Goal: Task Accomplishment & Management: Use online tool/utility

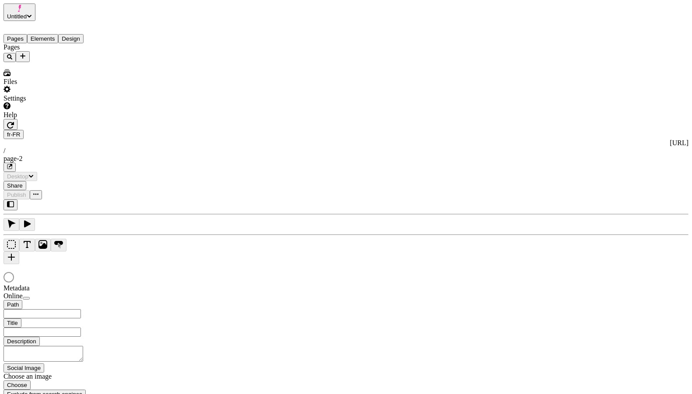
type input "/page-2"
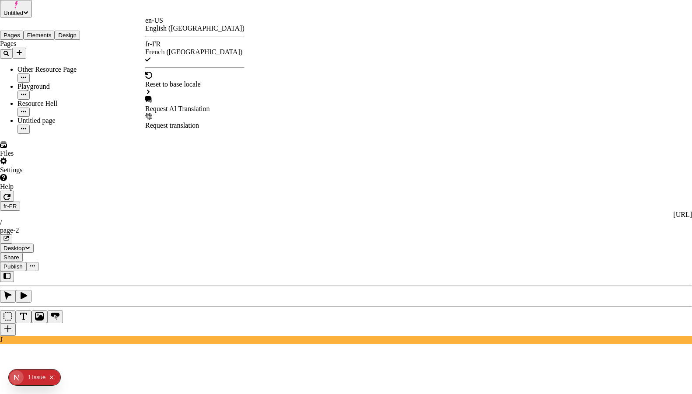
click at [186, 105] on div "Request AI Translation" at bounding box center [194, 109] width 99 height 8
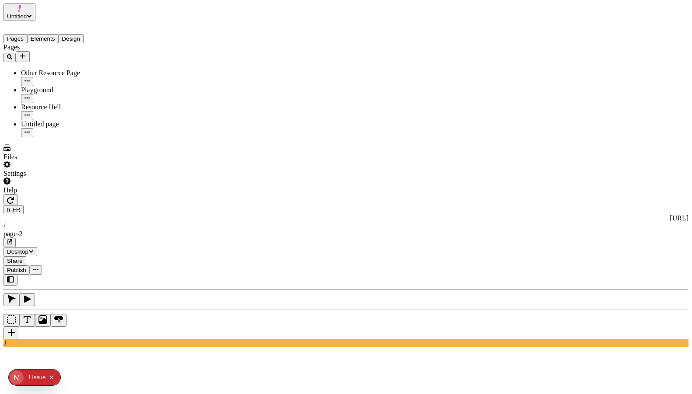
click at [58, 34] on button "Elements" at bounding box center [42, 38] width 31 height 9
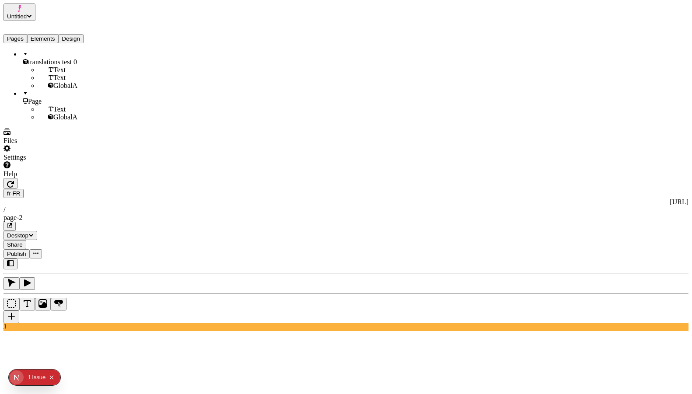
click at [51, 58] on div "translations test 0" at bounding box center [64, 58] width 87 height 16
click at [72, 178] on div "Help" at bounding box center [55, 169] width 105 height 17
click at [83, 371] on span "Copy diagnostics" at bounding box center [59, 374] width 49 height 7
type input "265"
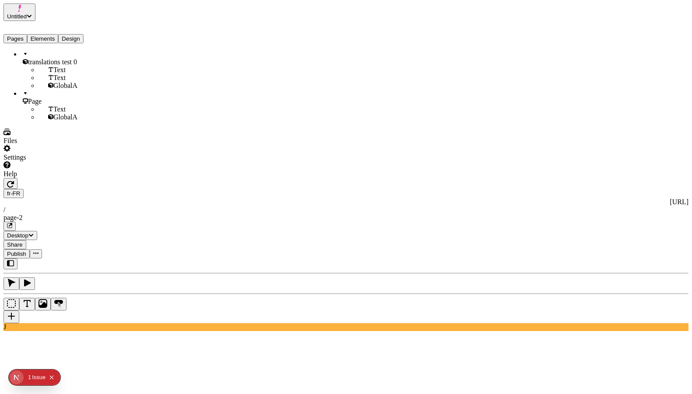
type input "80"
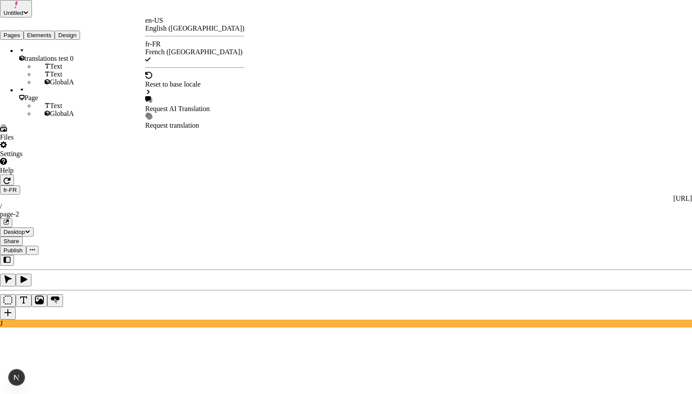
click at [195, 105] on div "Request AI Translation" at bounding box center [194, 109] width 99 height 8
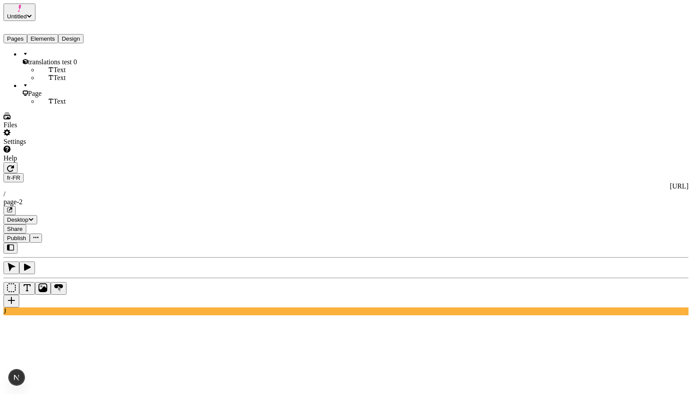
click at [219, 381] on use at bounding box center [283, 401] width 560 height 41
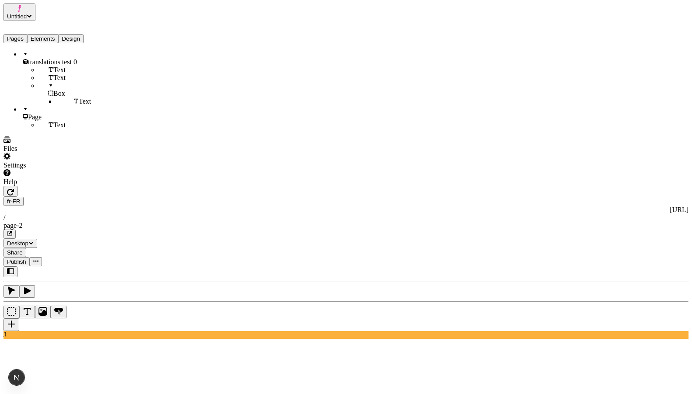
type textarea "Header --> Box --> the man walked into the park"
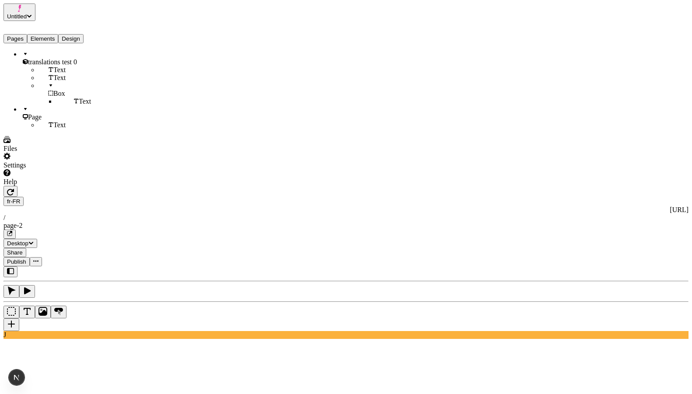
type textarea "this text is in the header"
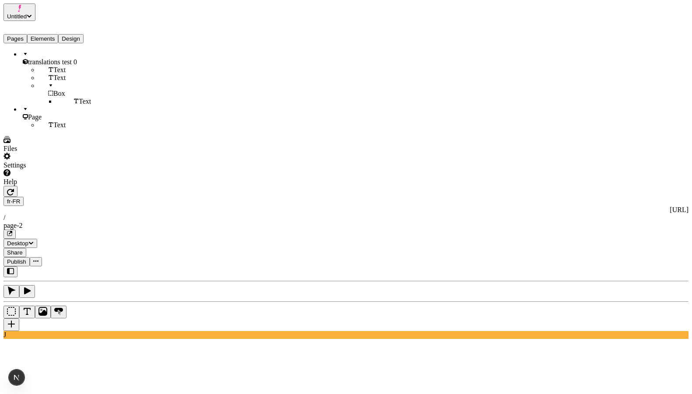
click at [652, 48] on div "Color" at bounding box center [662, 47] width 52 height 17
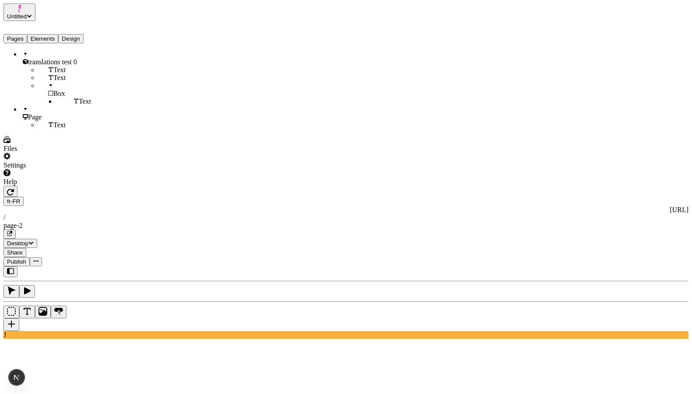
click at [51, 58] on span "translations test 0" at bounding box center [52, 61] width 49 height 7
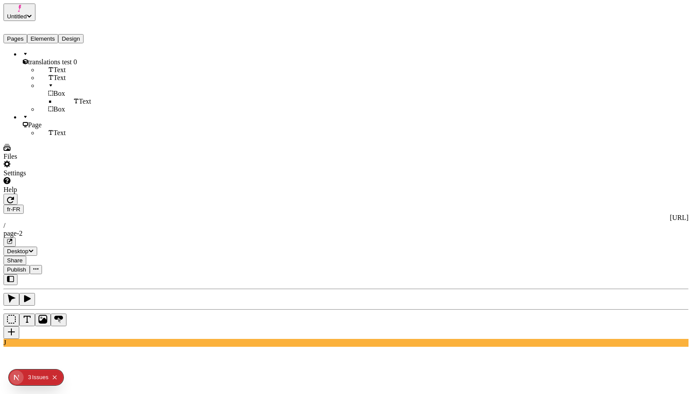
click at [41, 376] on div "Issue s" at bounding box center [40, 377] width 17 height 16
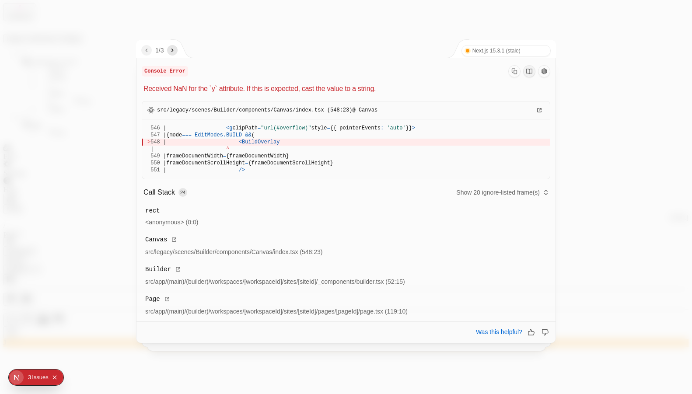
click at [176, 50] on icon "next" at bounding box center [172, 50] width 7 height 7
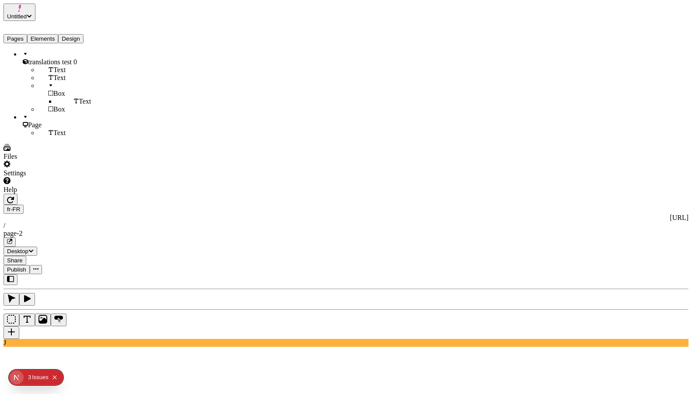
click at [660, 52] on div "Color" at bounding box center [662, 52] width 52 height 8
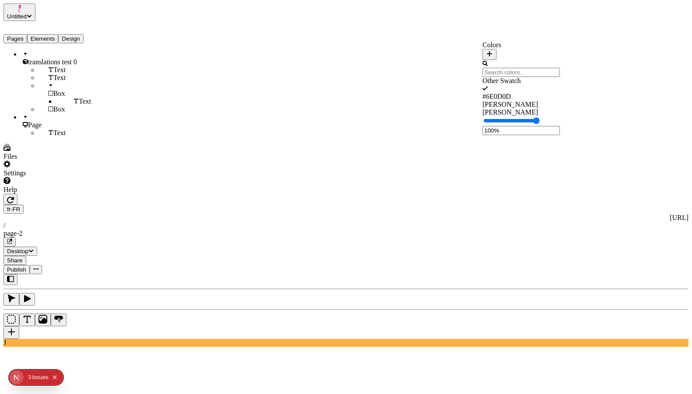
click at [521, 99] on div "#6E0D0D" at bounding box center [520, 97] width 77 height 8
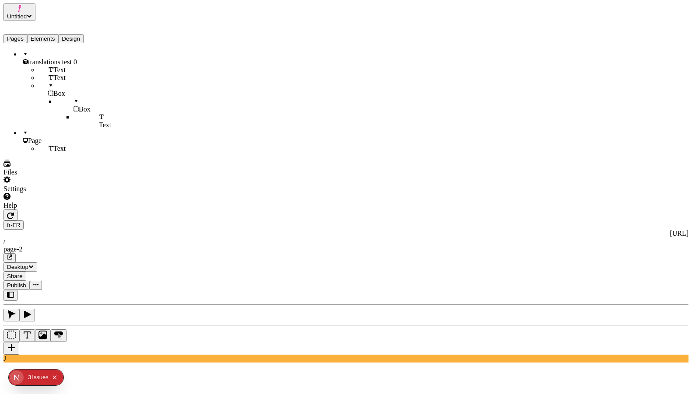
click at [586, 239] on div "Other Swatch" at bounding box center [587, 235] width 77 height 8
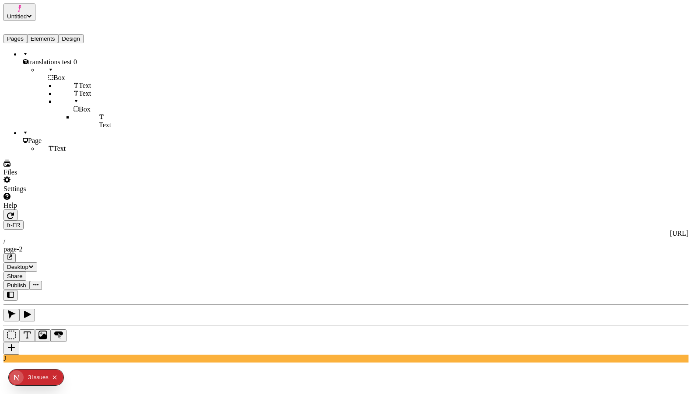
click at [567, 232] on div "Other Swatch" at bounding box center [587, 235] width 77 height 8
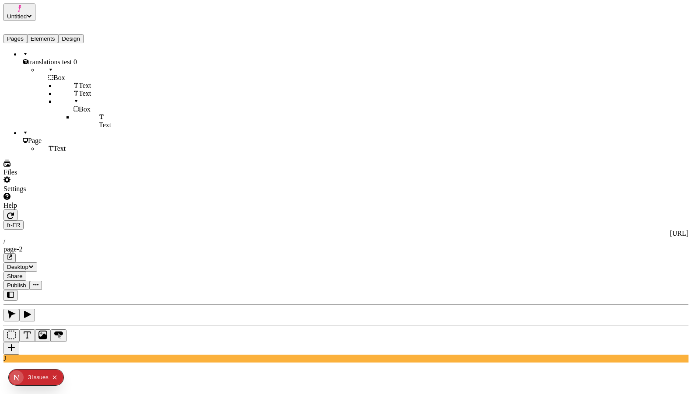
click at [635, 193] on div "Regular" at bounding box center [639, 185] width 94 height 16
drag, startPoint x: 616, startPoint y: 200, endPoint x: 610, endPoint y: 202, distance: 6.8
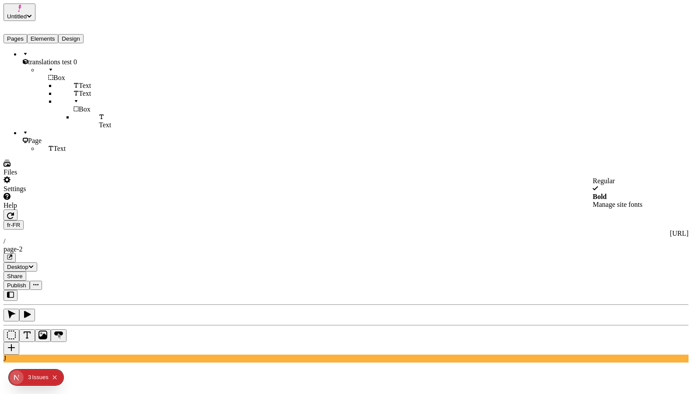
click at [616, 200] on div "Bold" at bounding box center [639, 197] width 94 height 8
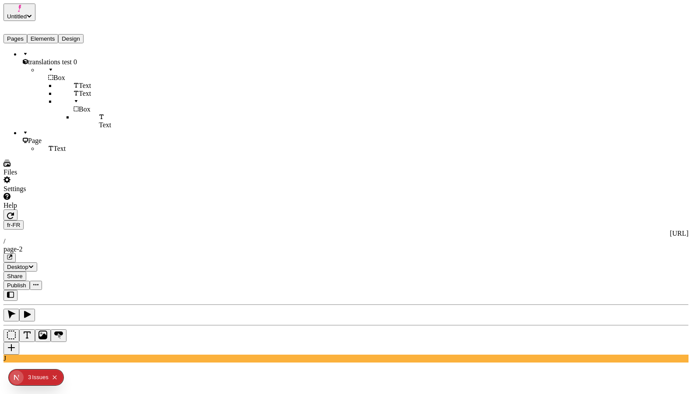
scroll to position [0, 0]
type textarea "the cat hid under the sink"
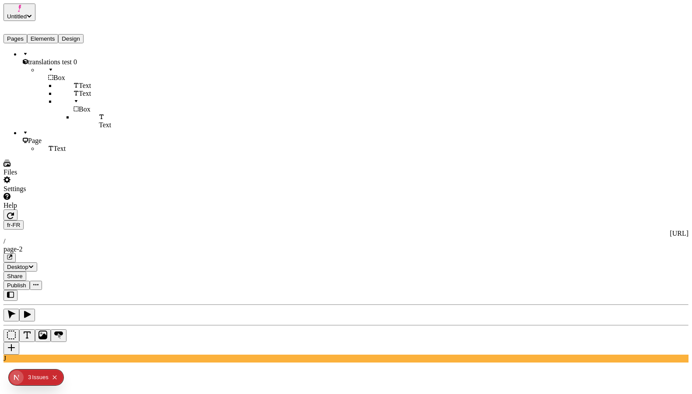
type textarea "the man walked into the park"
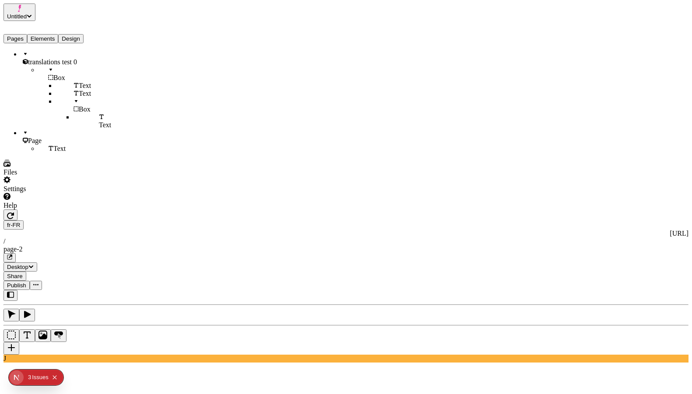
type input "25"
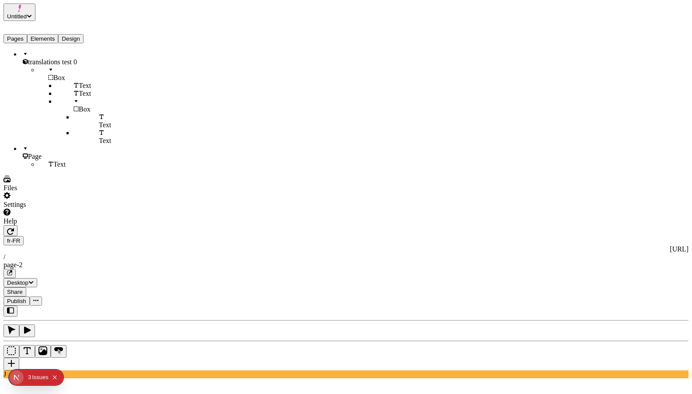
type textarea "the mouse ran into the hole"
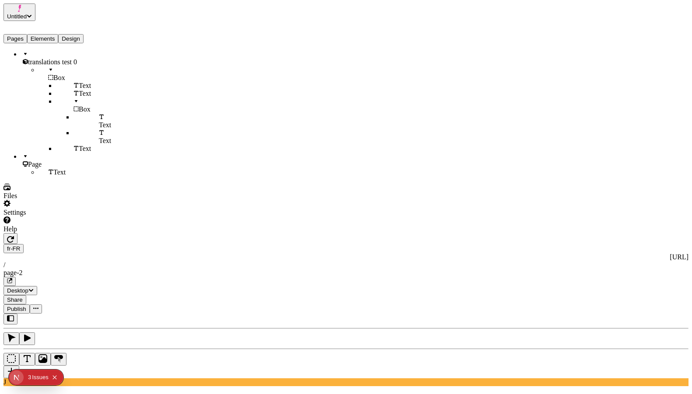
type textarea "the plant bathed happily in the sun"
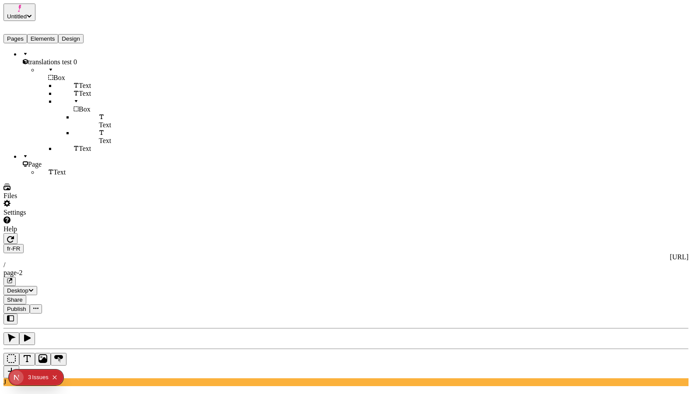
scroll to position [0, 110]
click at [566, 237] on div "Other Swatch" at bounding box center [587, 235] width 77 height 8
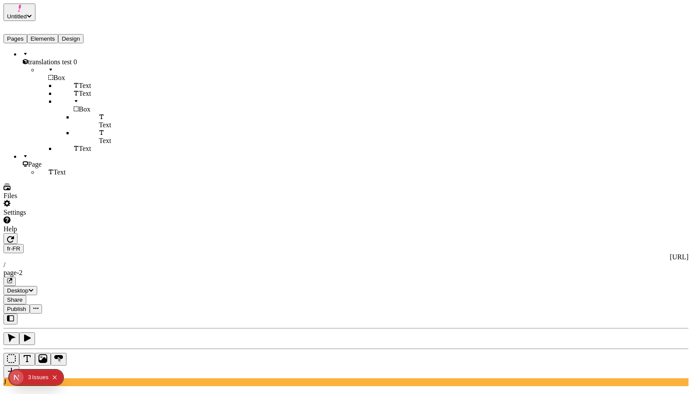
scroll to position [0, 111]
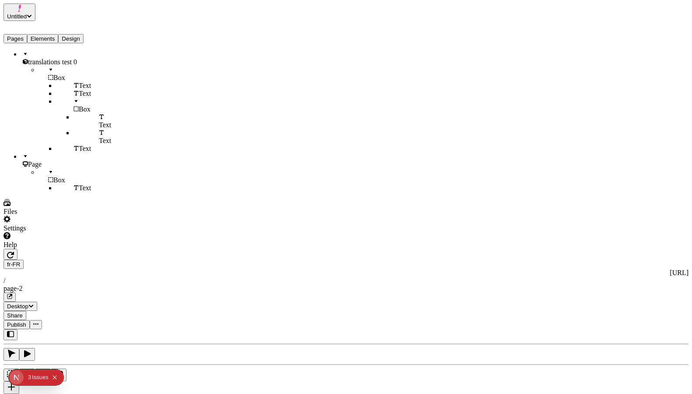
scroll to position [0, 111]
drag, startPoint x: 665, startPoint y: 244, endPoint x: 648, endPoint y: 244, distance: 17.1
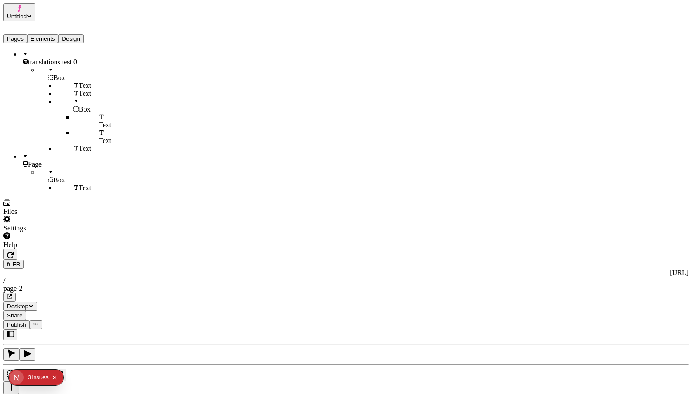
type input "835"
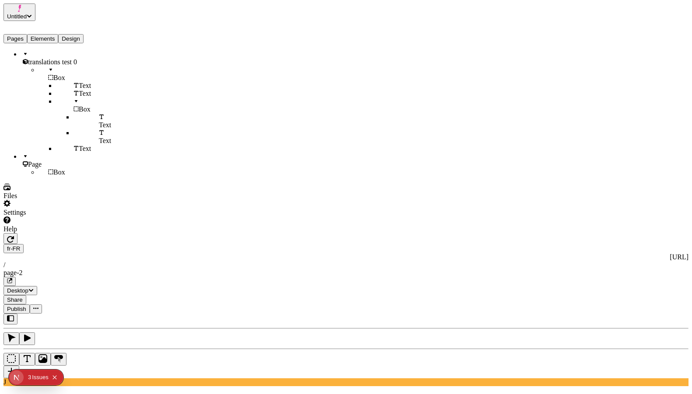
scroll to position [0, 0]
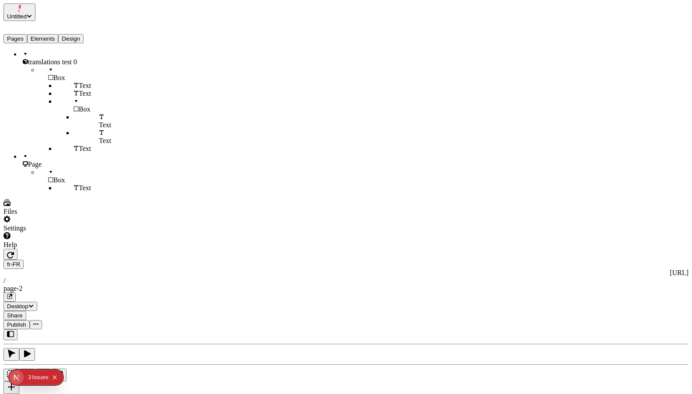
type textarea "the cow jumped over the moon"
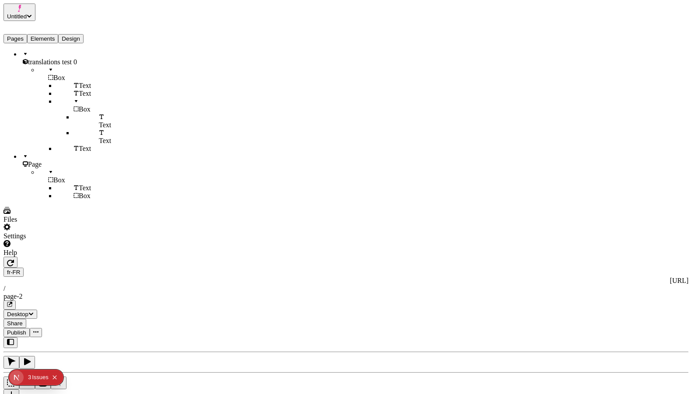
click at [642, 52] on div "Color" at bounding box center [662, 47] width 52 height 17
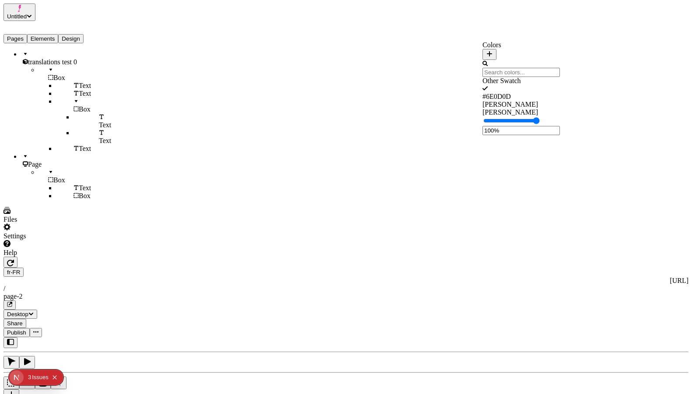
click at [521, 108] on div "[PERSON_NAME]" at bounding box center [520, 105] width 77 height 8
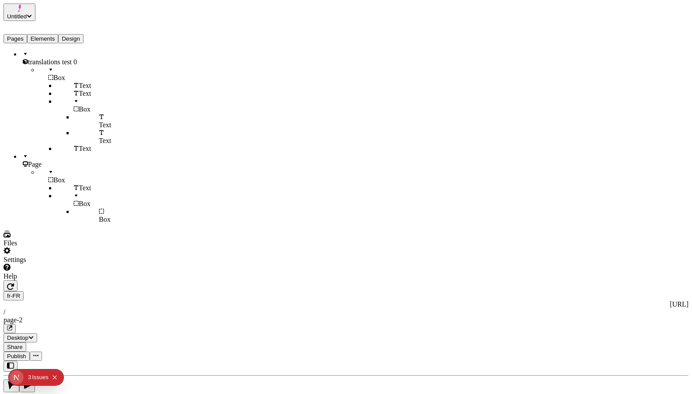
click at [641, 46] on icon at bounding box center [639, 42] width 5 height 7
click at [506, 116] on div "[PERSON_NAME]" at bounding box center [520, 112] width 77 height 8
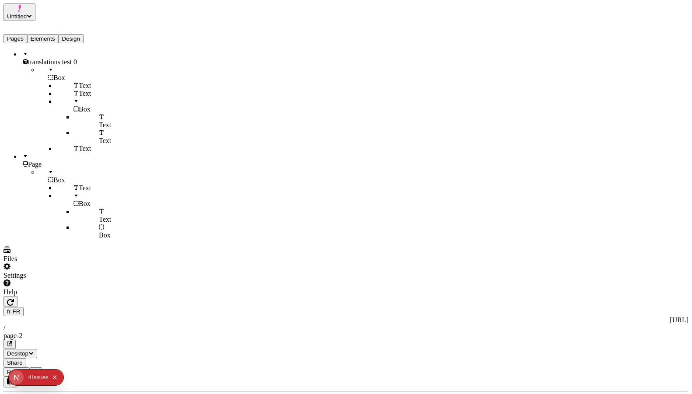
type textarea "the man sat idly at his desk"
drag, startPoint x: 648, startPoint y: 245, endPoint x: 594, endPoint y: 254, distance: 54.6
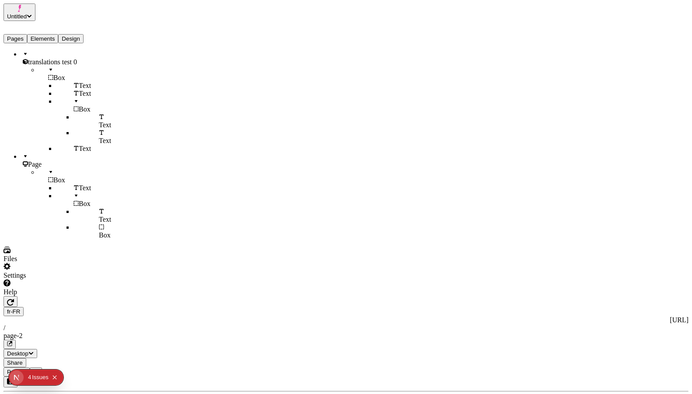
click at [567, 238] on div "Other Swatch" at bounding box center [587, 235] width 77 height 8
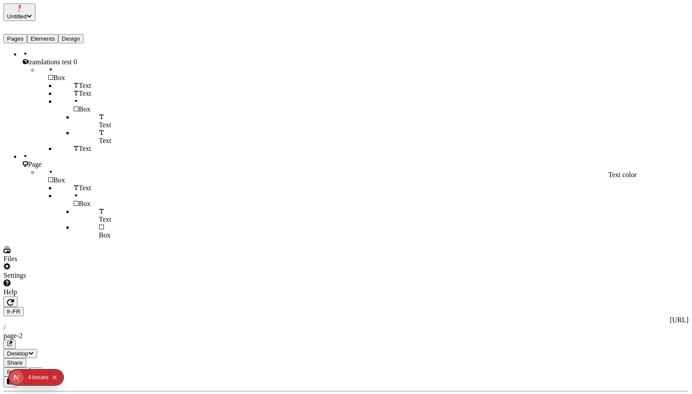
click at [557, 231] on div "Suggestions" at bounding box center [587, 231] width 77 height 0
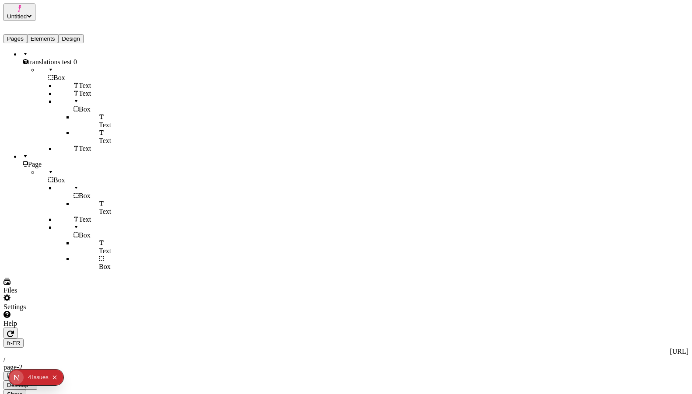
type textarea "Makeswift Page"
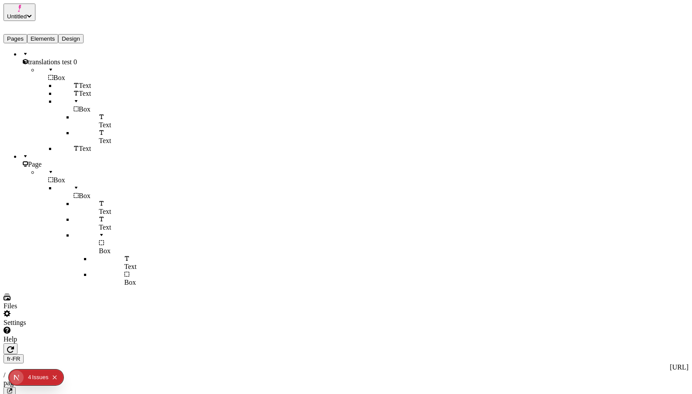
click at [50, 181] on div "Box" at bounding box center [73, 176] width 70 height 16
click at [79, 192] on span "Box" at bounding box center [85, 195] width 12 height 7
drag, startPoint x: 39, startPoint y: 193, endPoint x: 35, endPoint y: 175, distance: 18.0
click at [38, 175] on li "Box Box Text Text Box Text Box" at bounding box center [73, 227] width 70 height 118
click at [53, 177] on span "Box" at bounding box center [59, 179] width 12 height 7
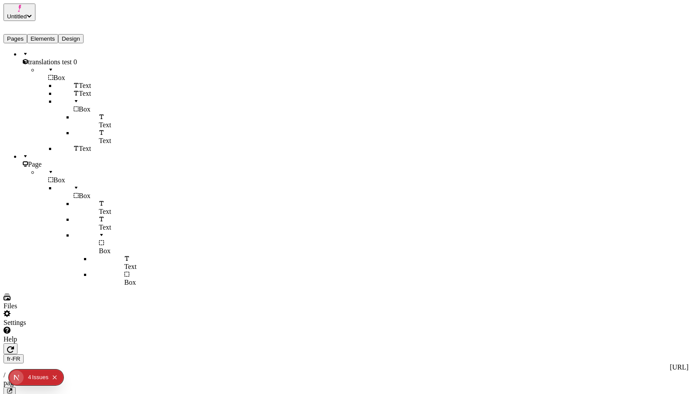
drag, startPoint x: 51, startPoint y: 208, endPoint x: 40, endPoint y: 184, distance: 26.6
click at [40, 184] on li "Box Box Text Text Box Text Box" at bounding box center [73, 227] width 70 height 118
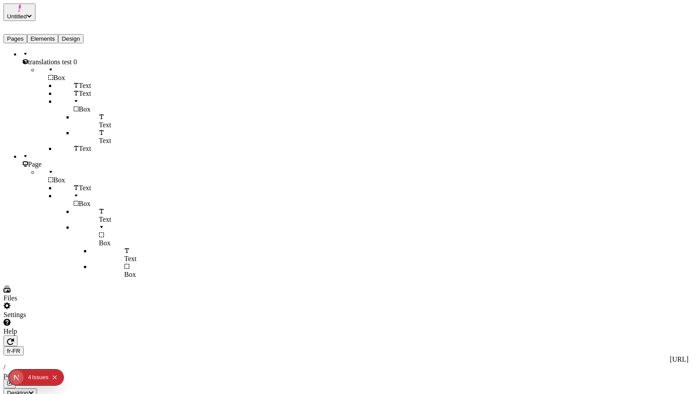
click at [52, 182] on div "Box" at bounding box center [73, 176] width 70 height 16
click at [660, 52] on div "Color" at bounding box center [662, 52] width 52 height 8
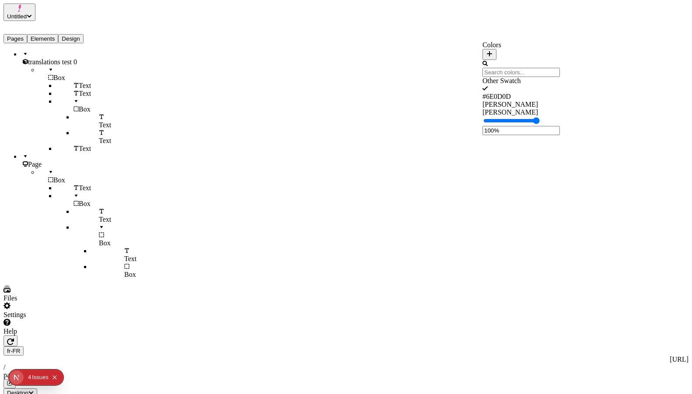
click at [493, 50] on icon "button" at bounding box center [489, 53] width 7 height 7
type input "#5CA0AB"
drag, startPoint x: 557, startPoint y: 173, endPoint x: 545, endPoint y: 185, distance: 17.0
click at [507, 118] on span "Save" at bounding box center [500, 114] width 13 height 7
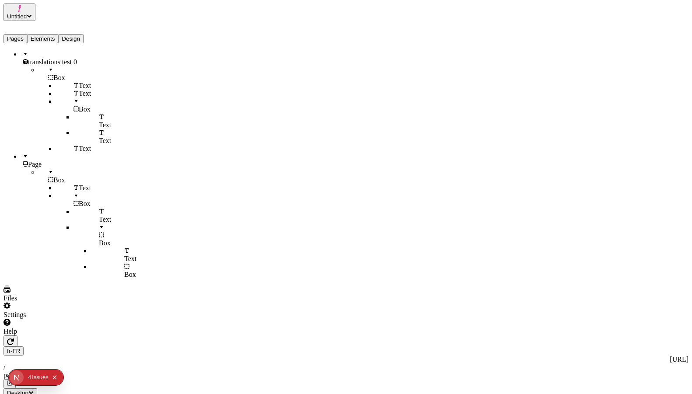
click at [291, 393] on div "page-2" at bounding box center [345, 399] width 685 height 8
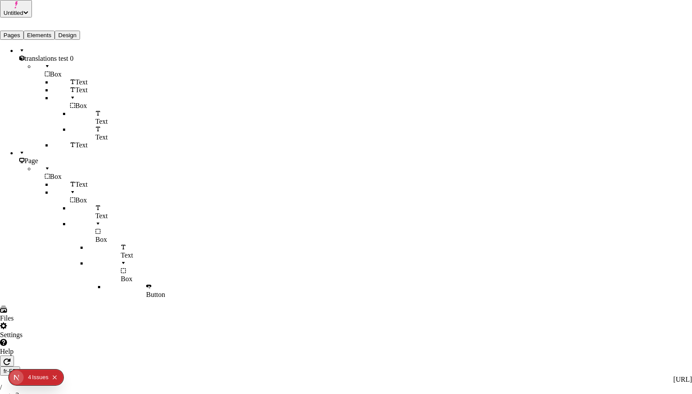
drag, startPoint x: 205, startPoint y: 89, endPoint x: 205, endPoint y: 100, distance: 10.9
checkbox input "true"
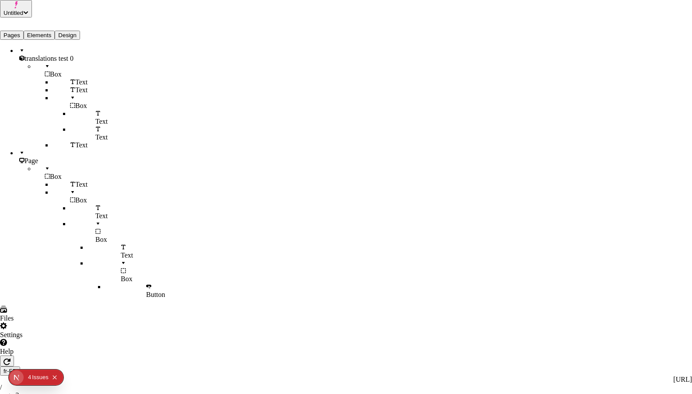
checkbox input "true"
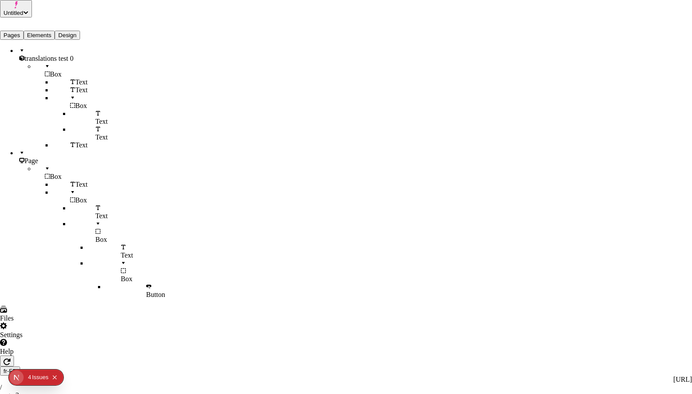
checkbox input "true"
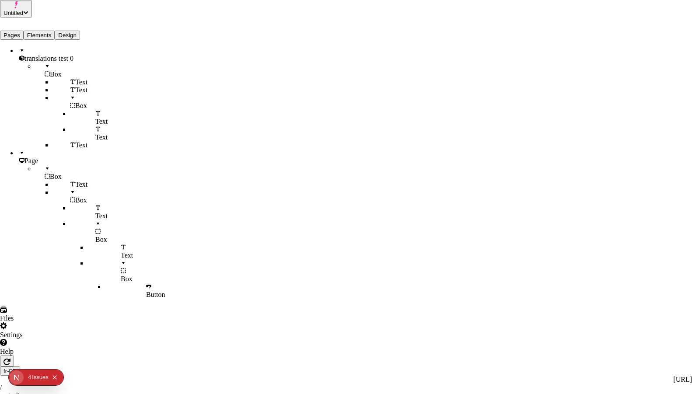
checkbox input "true"
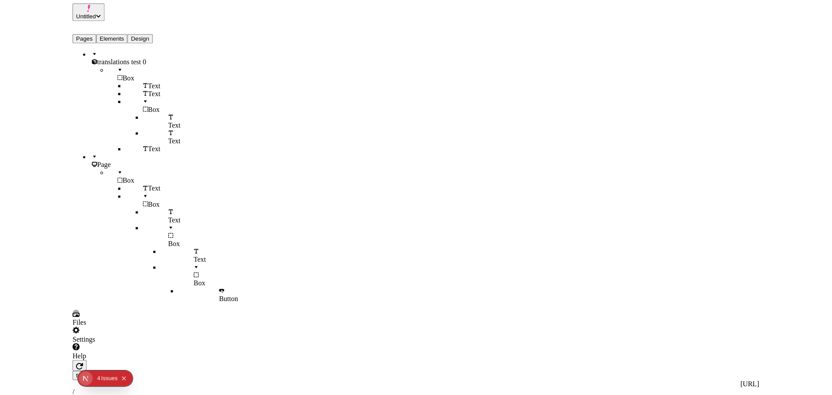
scroll to position [0, 0]
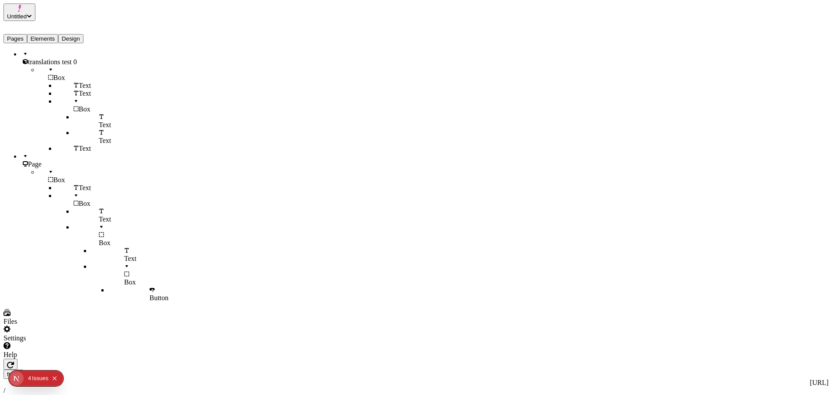
type input "0"
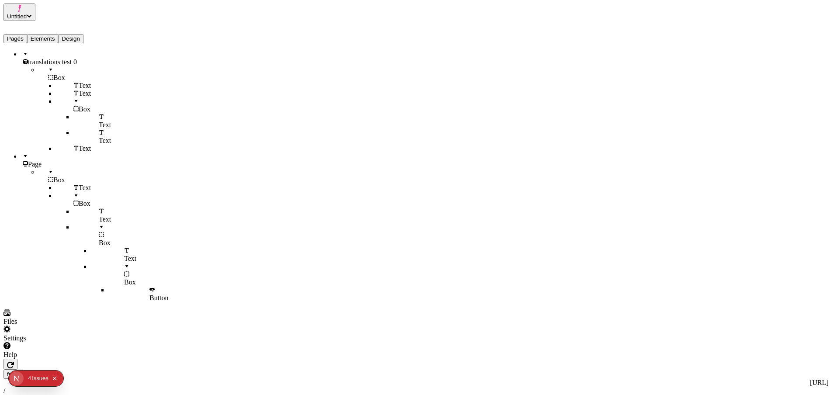
type input "0"
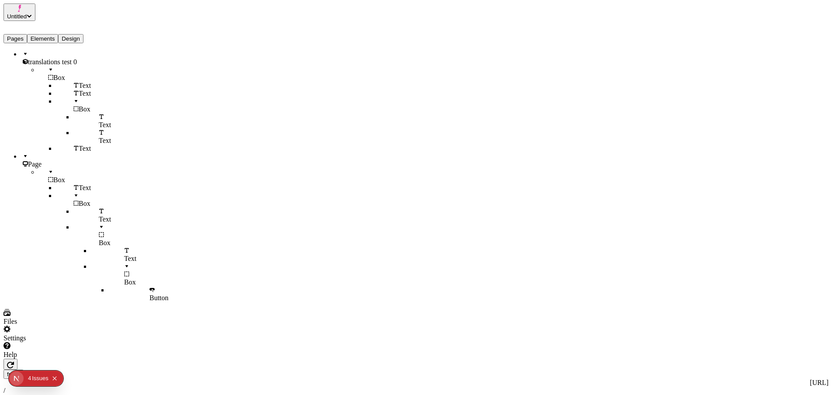
type input "26"
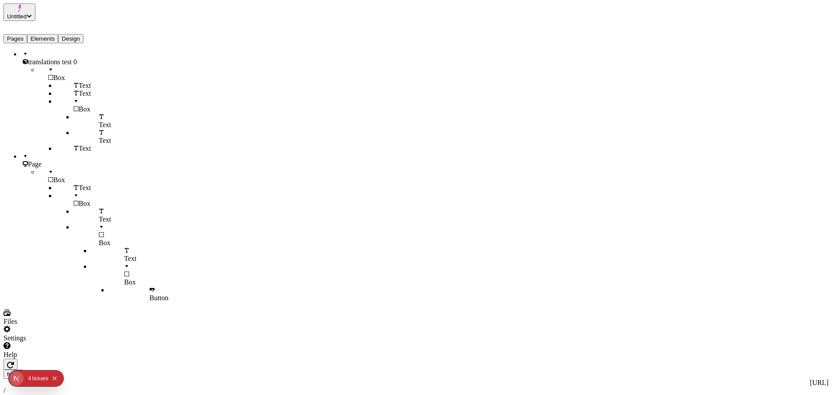
click at [691, 247] on div "Other Swatch" at bounding box center [728, 243] width 77 height 8
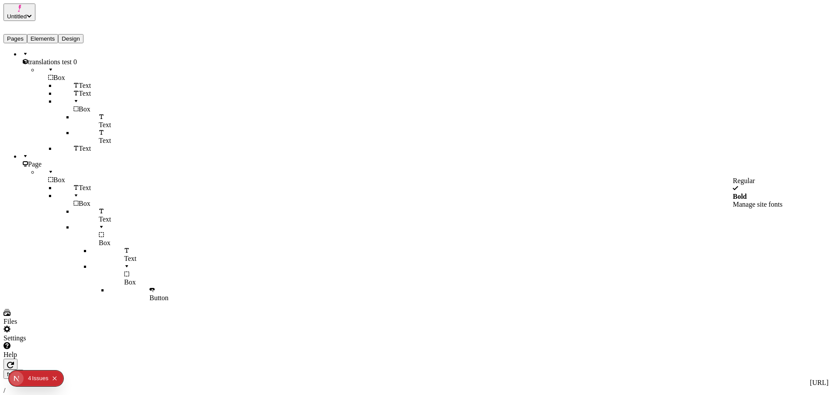
click at [691, 201] on div "Bold" at bounding box center [780, 197] width 94 height 8
type input "26"
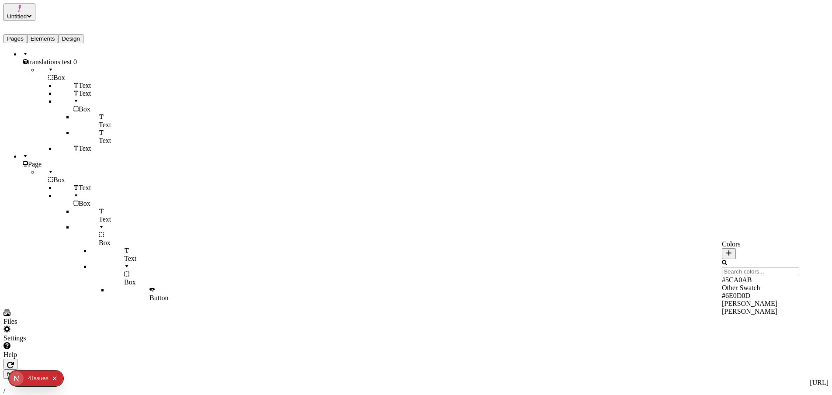
click at [691, 284] on div "Suggestions" at bounding box center [760, 284] width 77 height 0
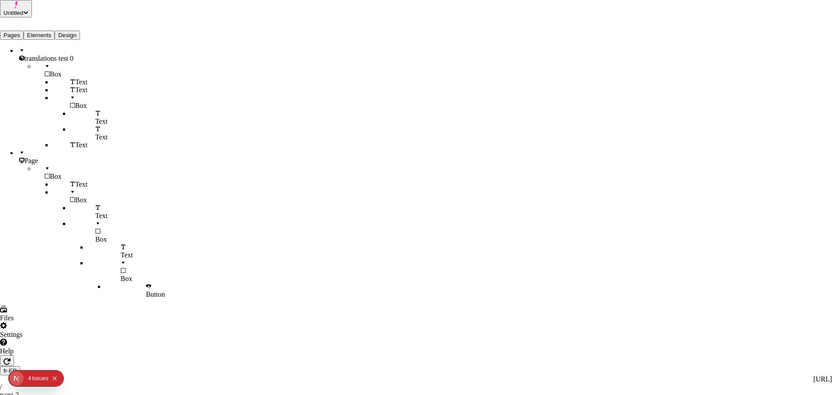
checkbox input "true"
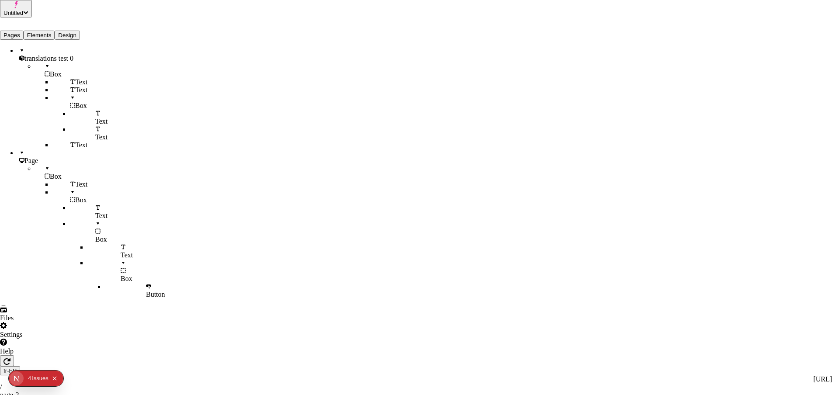
checkbox input "true"
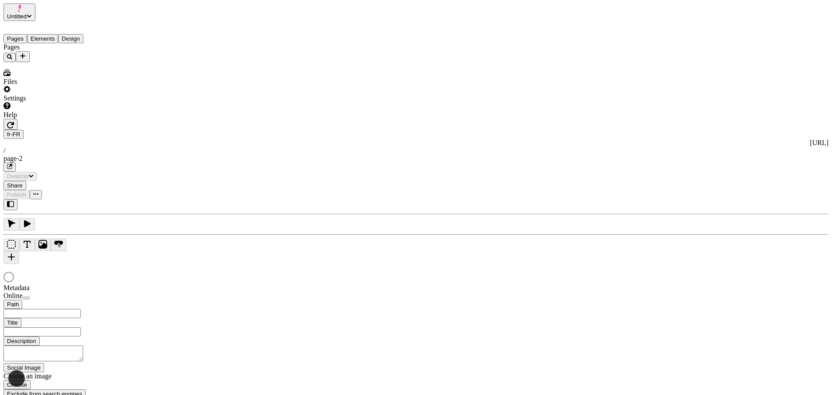
type input "/page-2"
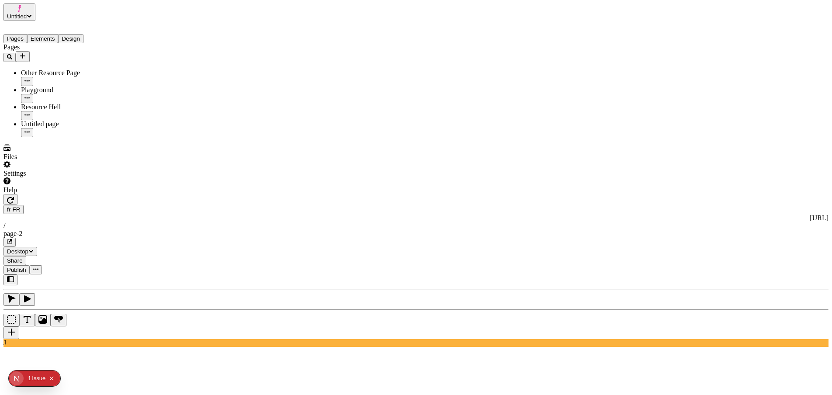
click at [57, 34] on button "Elements" at bounding box center [42, 38] width 31 height 9
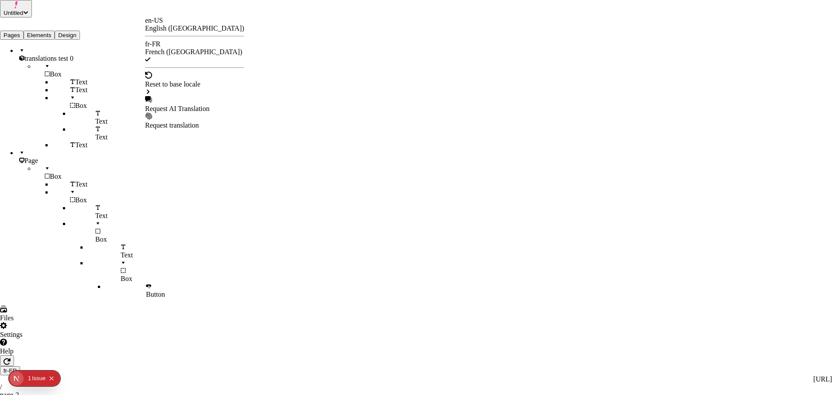
click at [200, 113] on div "Request translation" at bounding box center [194, 121] width 99 height 17
click at [201, 105] on div "Request AI Translation" at bounding box center [194, 109] width 99 height 8
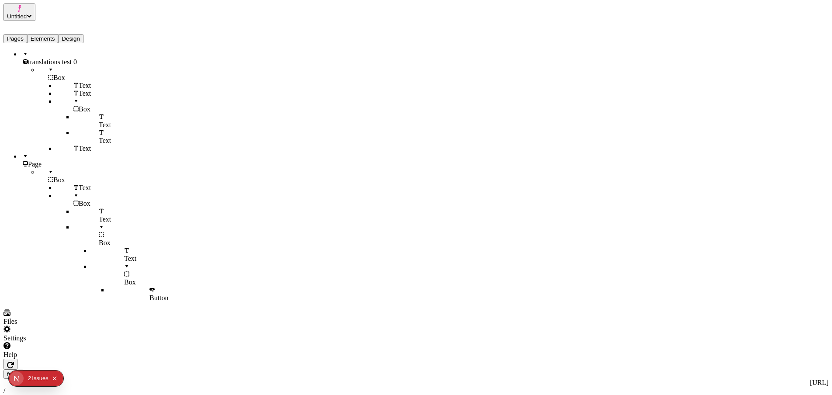
drag, startPoint x: 801, startPoint y: 45, endPoint x: 787, endPoint y: 59, distance: 19.8
type input "My button text resides gleefully here"
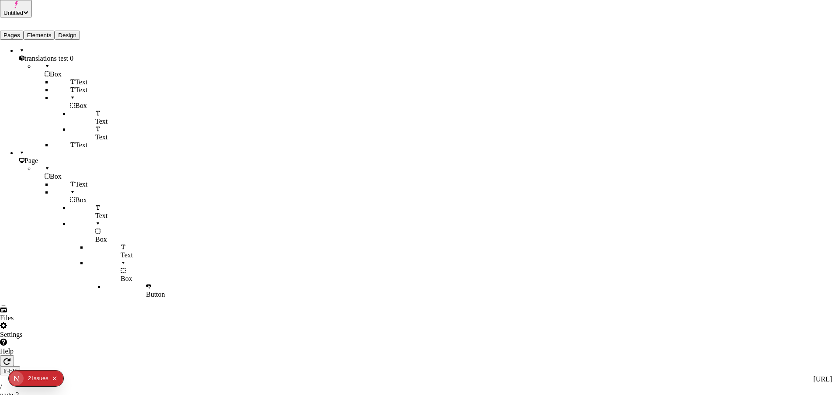
checkbox input "true"
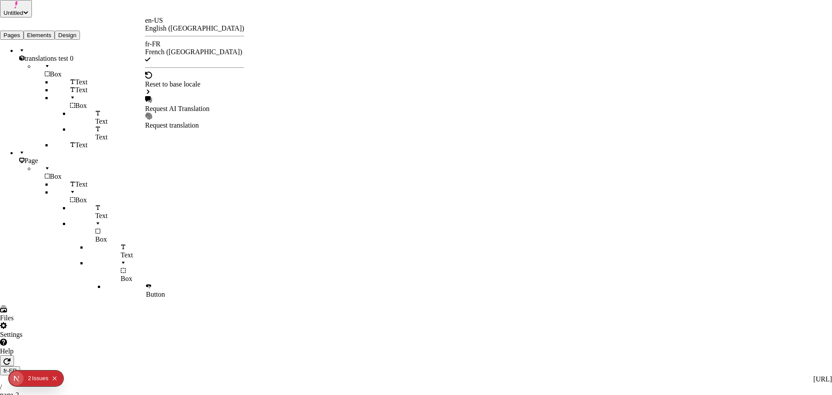
click at [179, 105] on div "Request AI Translation" at bounding box center [194, 109] width 99 height 8
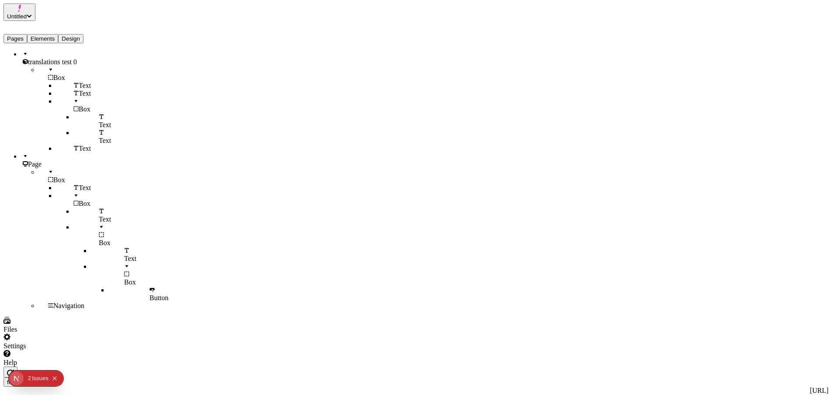
checkbox input "true"
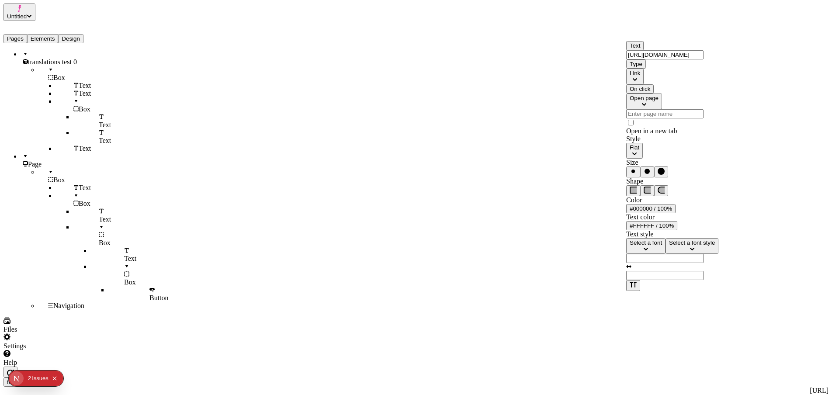
click at [659, 101] on div "Open page" at bounding box center [644, 98] width 29 height 7
click at [681, 155] on div "Open URL" at bounding box center [679, 155] width 94 height 8
drag, startPoint x: 707, startPoint y: 70, endPoint x: 635, endPoint y: 66, distance: 71.8
click at [630, 59] on div "Text [URL][DOMAIN_NAME]" at bounding box center [678, 50] width 105 height 18
click at [704, 59] on input "[URL][DOMAIN_NAME]" at bounding box center [664, 54] width 77 height 9
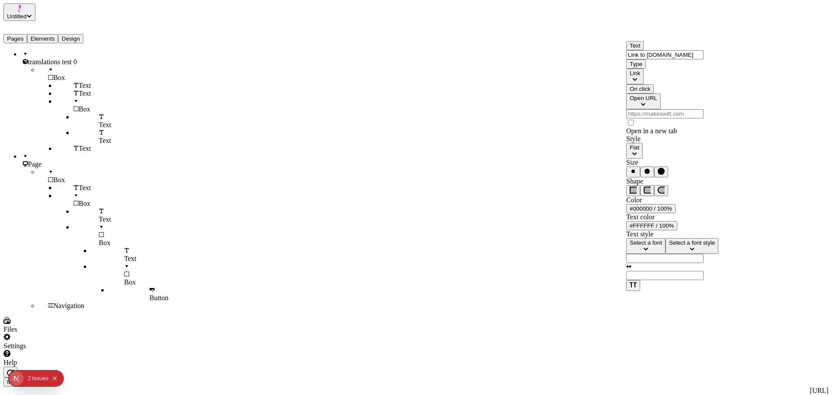
type input "Link to [DOMAIN_NAME]"
click at [669, 118] on input "url" at bounding box center [664, 113] width 77 height 9
type input "[URL][DOMAIN_NAME]"
click at [660, 135] on label "Open in a new tab" at bounding box center [678, 126] width 105 height 16
click at [634, 125] on input "Open in a new tab" at bounding box center [631, 123] width 6 height 6
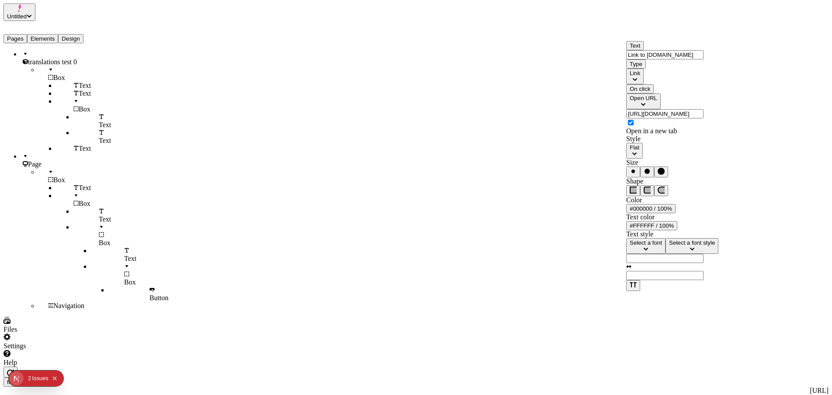
checkbox input "true"
click at [675, 213] on button "#000000 / 100%" at bounding box center [650, 208] width 49 height 9
click at [662, 328] on div "[PERSON_NAME]" at bounding box center [659, 324] width 77 height 8
click at [659, 196] on div "Shape" at bounding box center [678, 186] width 105 height 19
click at [675, 230] on button "#FFFFFF / 100%" at bounding box center [651, 225] width 51 height 9
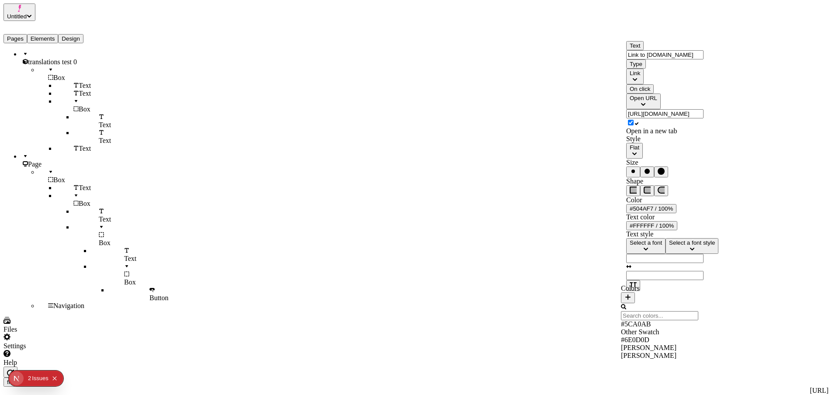
click at [644, 336] on div "Other Swatch" at bounding box center [659, 332] width 77 height 8
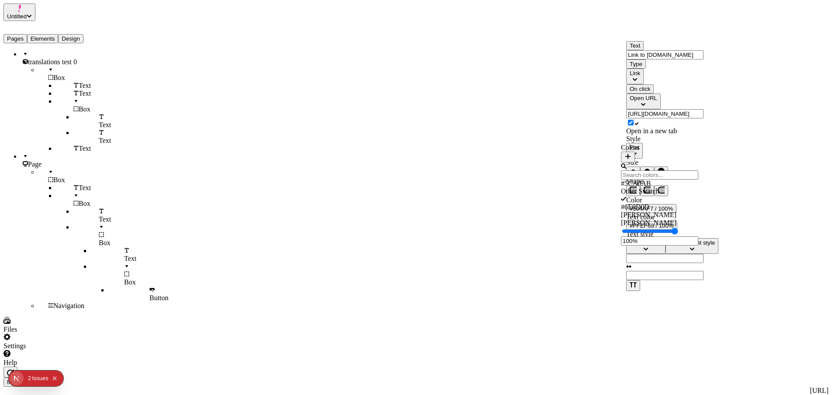
click at [661, 291] on div "Text style Select a font Select a font style" at bounding box center [678, 260] width 105 height 61
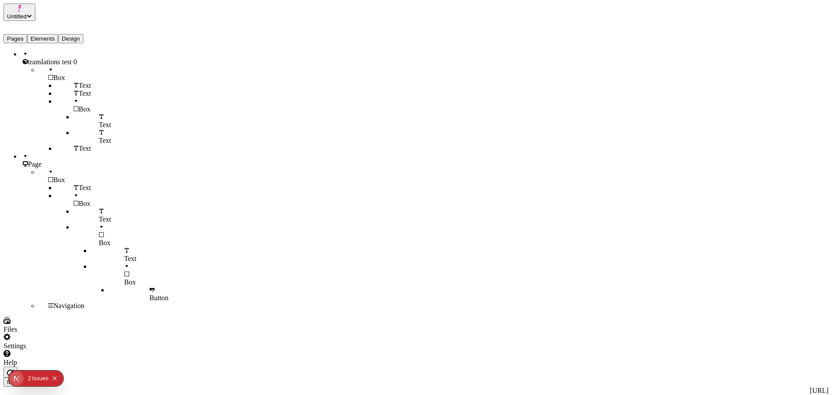
checkbox input "false"
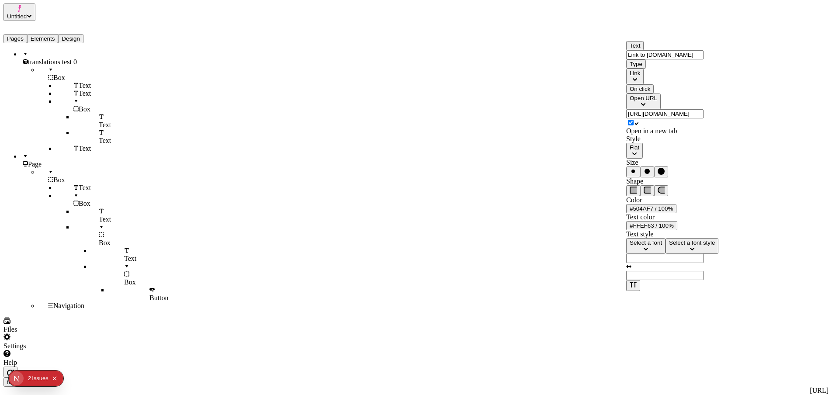
click at [642, 59] on input "Link to [DOMAIN_NAME]" at bounding box center [664, 54] width 77 height 9
click at [643, 59] on input "Link to [DOMAIN_NAME]" at bounding box center [664, 54] width 77 height 9
click at [644, 59] on input "Link to [DOMAIN_NAME]" at bounding box center [664, 54] width 77 height 9
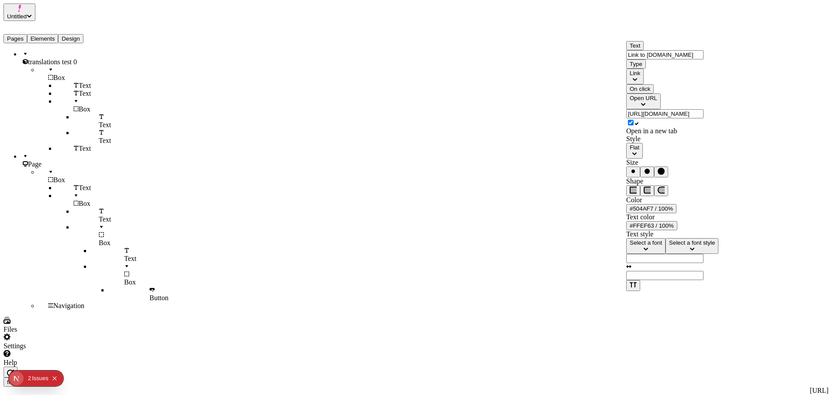
drag, startPoint x: 644, startPoint y: 67, endPoint x: 623, endPoint y: 67, distance: 21.0
click at [643, 59] on input "Link to [DOMAIN_NAME]" at bounding box center [664, 54] width 77 height 9
click at [645, 59] on input "Link to [DOMAIN_NAME]" at bounding box center [664, 54] width 77 height 9
type input "Precarious link to [DOMAIN_NAME]"
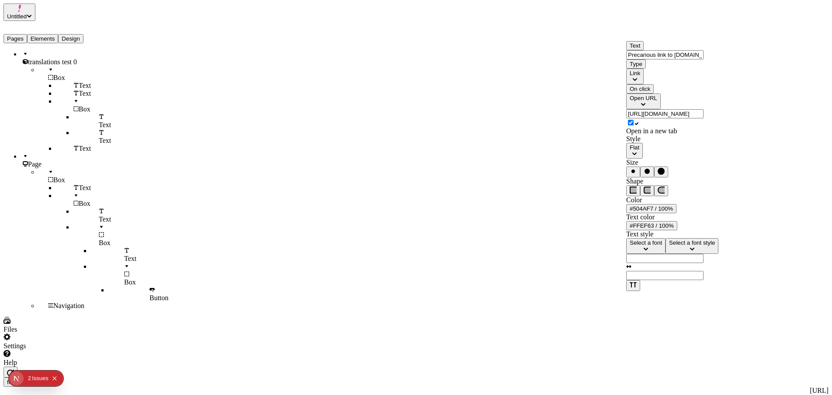
click at [703, 50] on div "Text" at bounding box center [678, 45] width 105 height 9
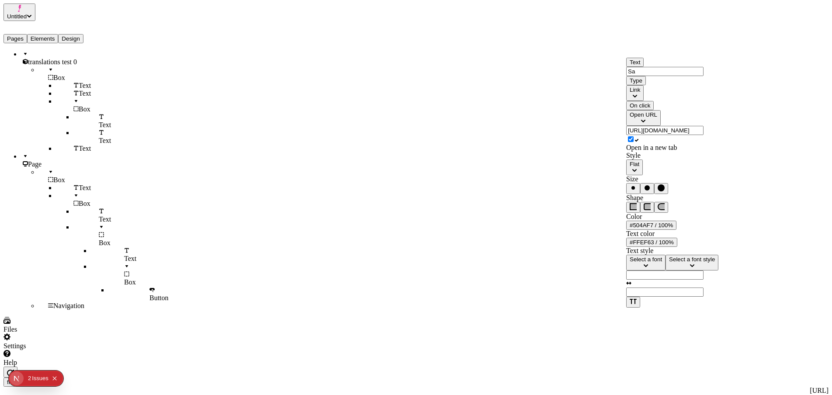
type input "S"
type input "Unassuming link to Wikipedia"
drag, startPoint x: 710, startPoint y: 160, endPoint x: 611, endPoint y: 162, distance: 99.2
type input "[DOMAIN_NAME]"
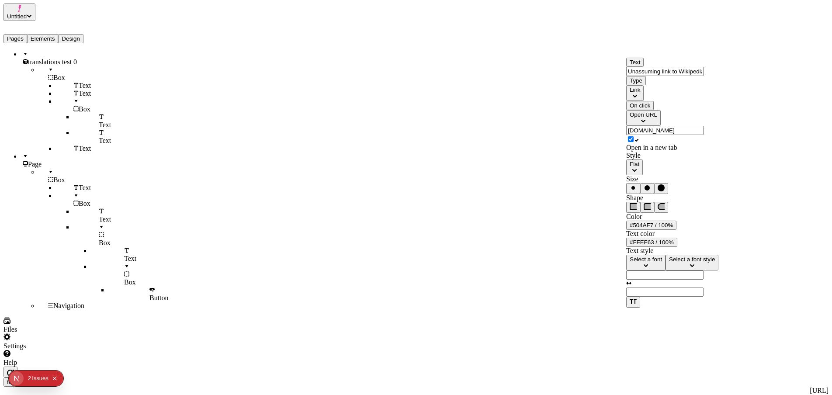
click at [708, 151] on label "Open in a new tab" at bounding box center [678, 143] width 105 height 16
click at [634, 142] on input "Open in a new tab" at bounding box center [631, 139] width 6 height 6
click at [703, 151] on label "Open in a new tab" at bounding box center [678, 143] width 105 height 16
click at [634, 142] on input "Open in a new tab" at bounding box center [631, 139] width 6 height 6
checkbox input "true"
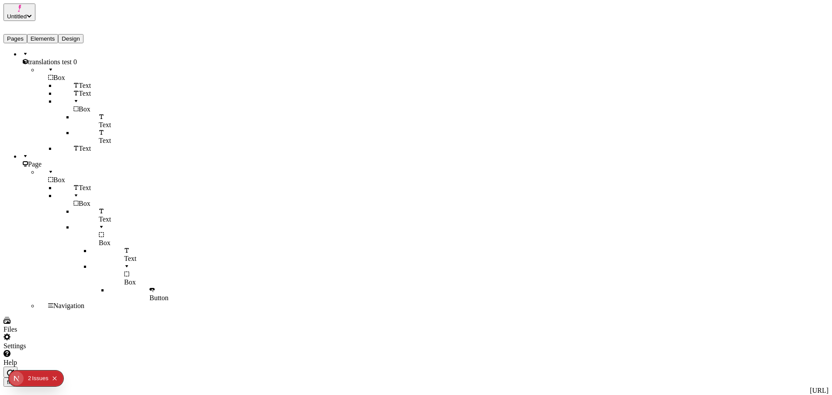
type input "15"
click at [627, 249] on div "Text color #FFEF63 / 100%" at bounding box center [678, 240] width 105 height 17
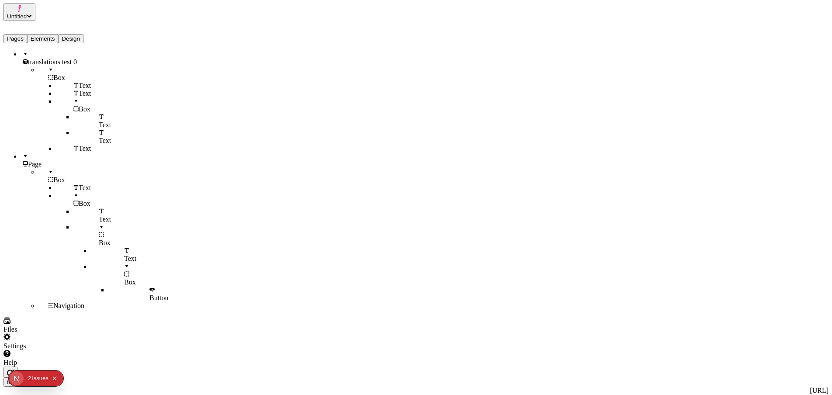
click at [104, 34] on div "Untitled Pages Elements Design translations test 0 Box Text Text Box Text Text …" at bounding box center [55, 184] width 105 height 363
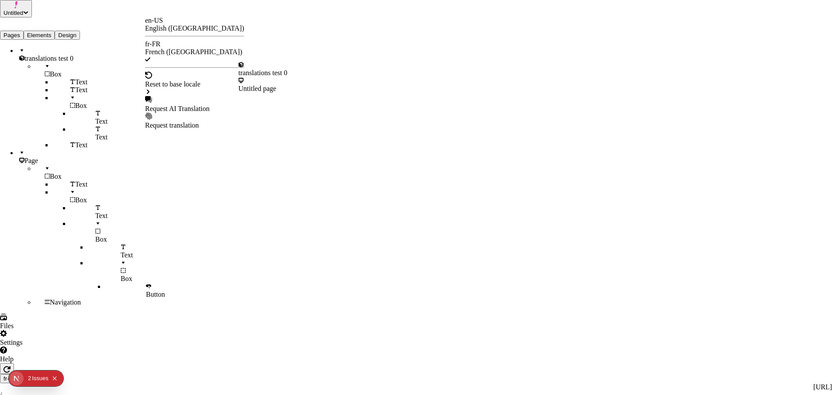
click at [191, 105] on div "Request AI Translation" at bounding box center [194, 109] width 99 height 8
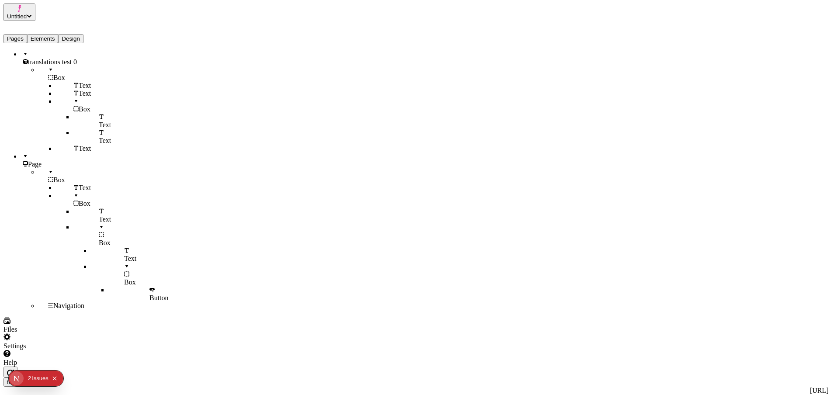
click at [81, 367] on div "Help" at bounding box center [55, 358] width 105 height 17
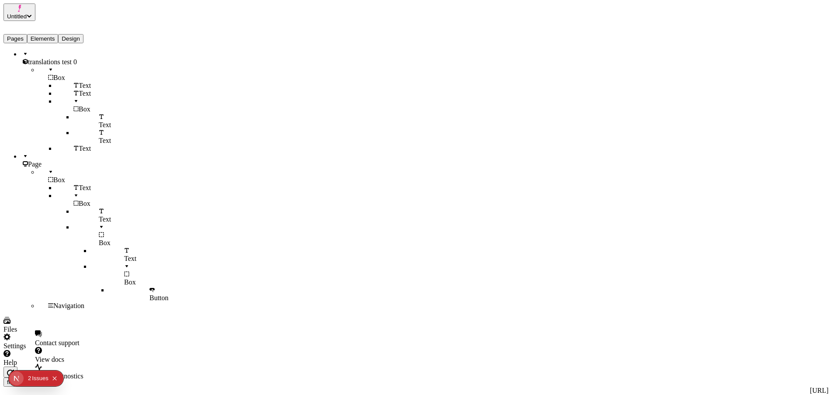
click at [83, 367] on div "Copy diagnostics" at bounding box center [59, 372] width 49 height 17
click at [161, 378] on div "fr-FR" at bounding box center [415, 382] width 825 height 9
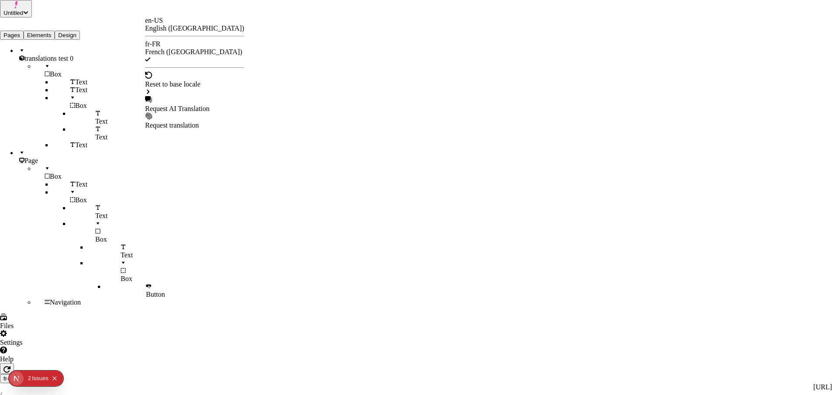
click at [189, 105] on div "Request AI Translation" at bounding box center [194, 109] width 99 height 8
click at [190, 96] on div "Request AI Translation" at bounding box center [194, 104] width 99 height 17
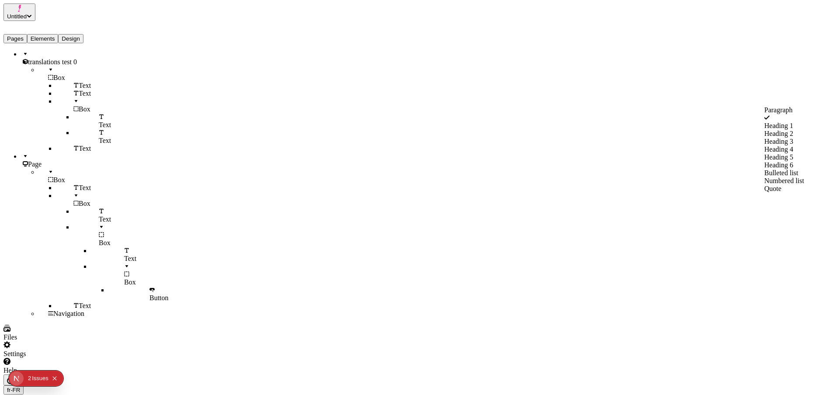
click at [793, 177] on div "Bulleted list" at bounding box center [796, 173] width 63 height 8
type textarea "The gritty capybara The resentful toad The overwhelming fly"
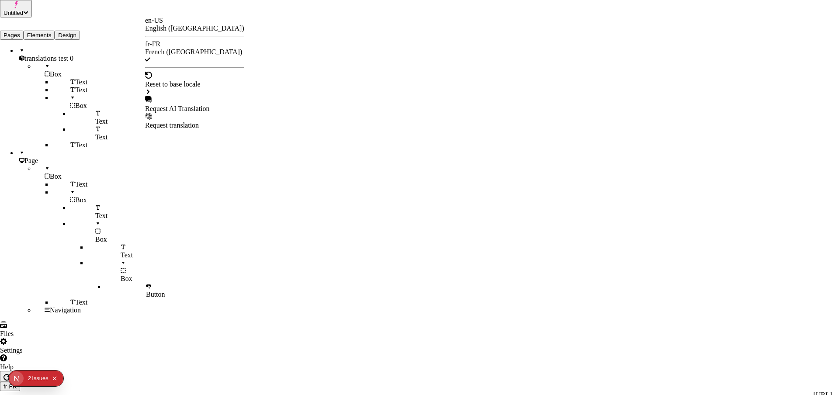
click at [181, 105] on div "Request AI Translation" at bounding box center [194, 109] width 99 height 8
drag, startPoint x: 386, startPoint y: 55, endPoint x: 424, endPoint y: 52, distance: 38.1
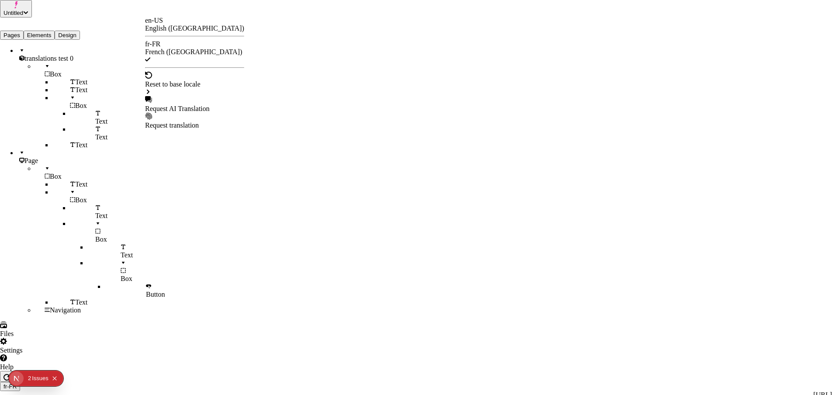
click at [191, 105] on div "Request AI Translation" at bounding box center [194, 109] width 99 height 8
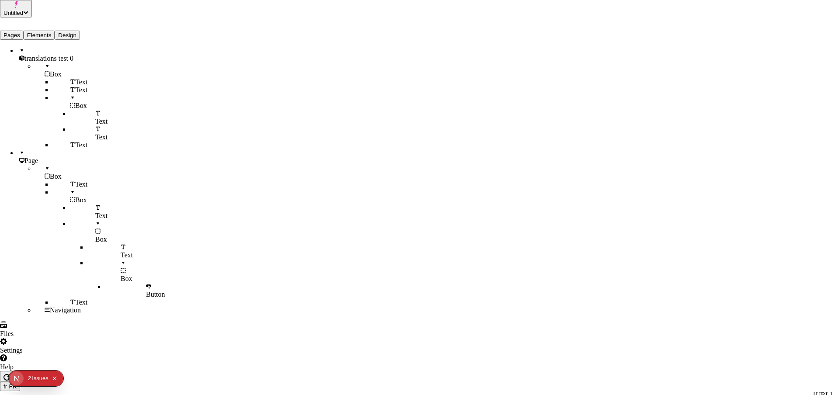
checkbox input "true"
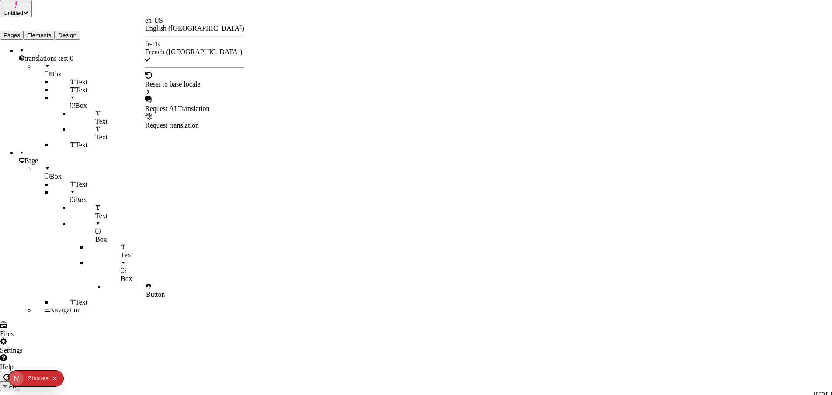
click at [203, 96] on div "Request AI Translation" at bounding box center [194, 104] width 99 height 17
checkbox input "true"
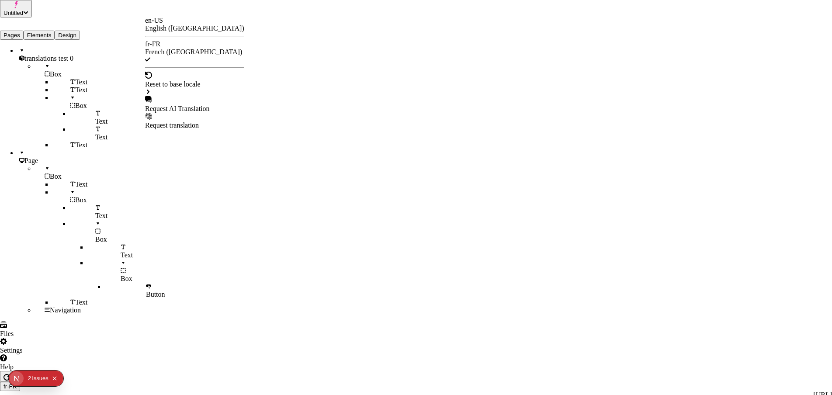
checkbox input "true"
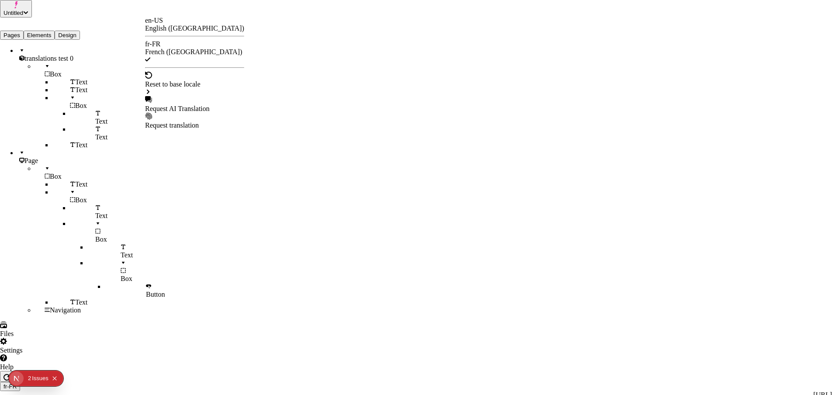
checkbox input "true"
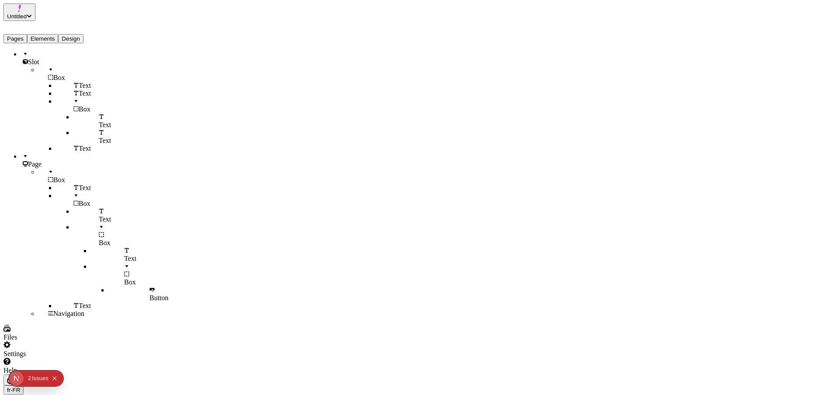
click at [17, 34] on button "Pages" at bounding box center [15, 38] width 24 height 9
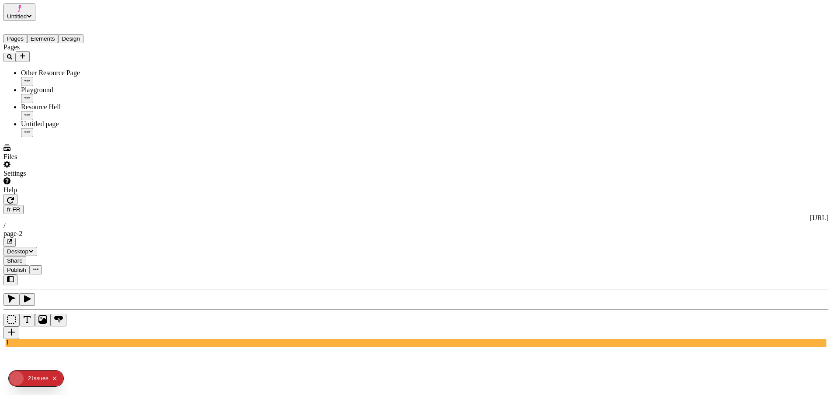
click at [52, 34] on button "Elements" at bounding box center [42, 38] width 31 height 9
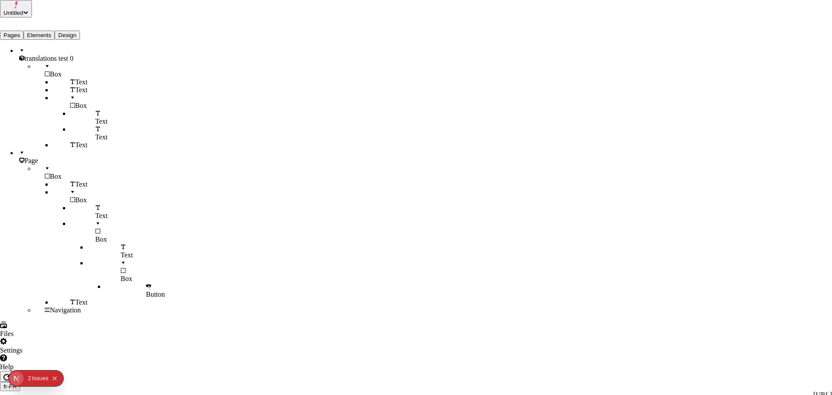
checkbox input "true"
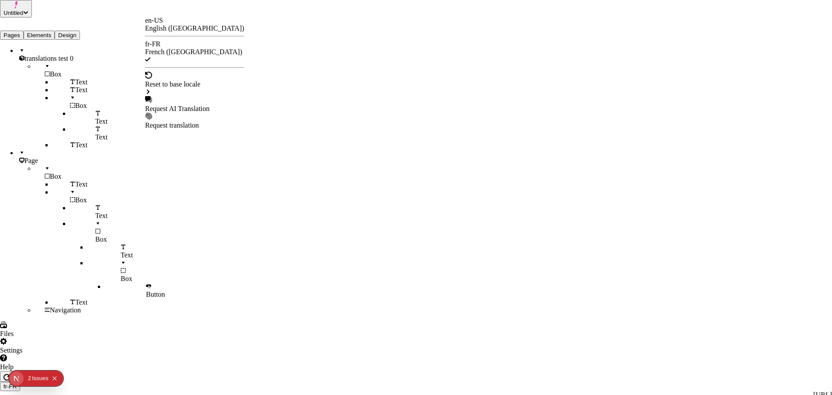
click at [186, 96] on div "Request AI Translation" at bounding box center [194, 104] width 99 height 17
checkbox input "true"
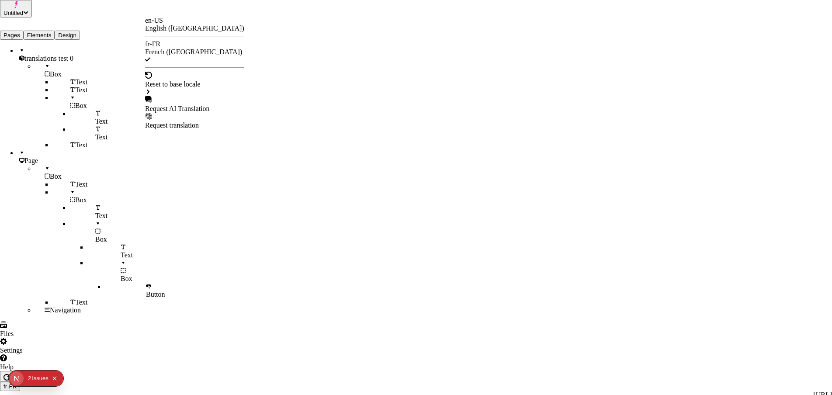
checkbox input "true"
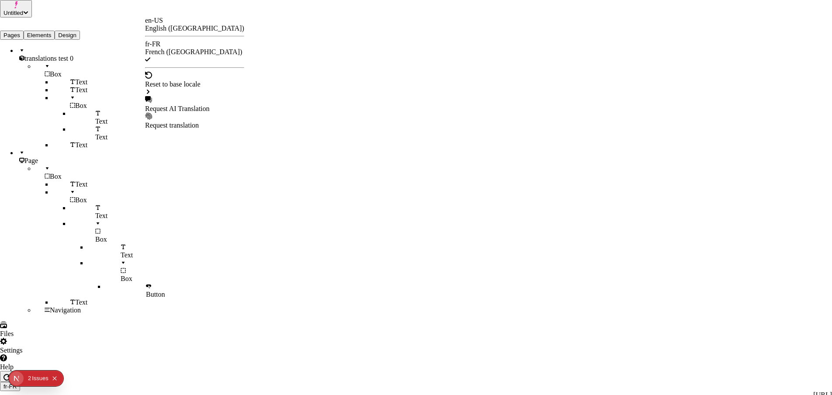
checkbox input "false"
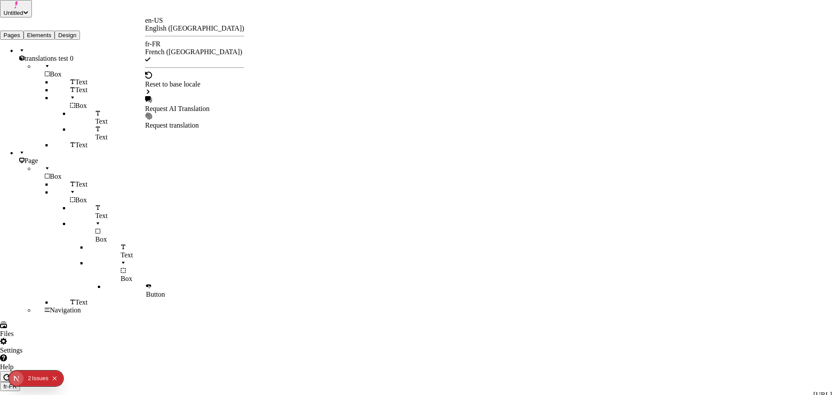
checkbox input "false"
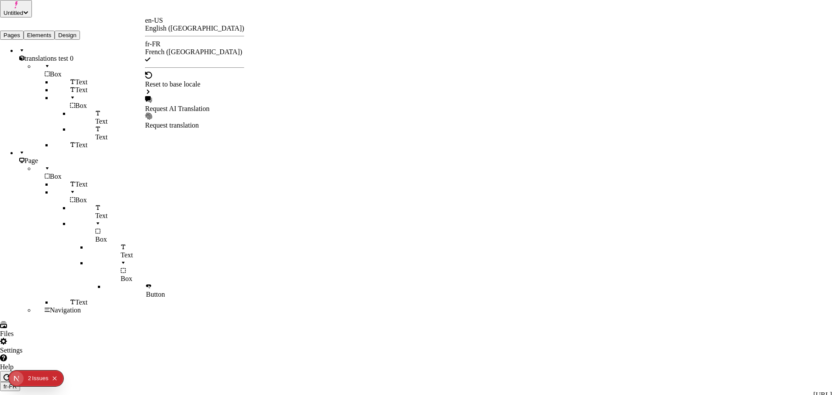
checkbox input "true"
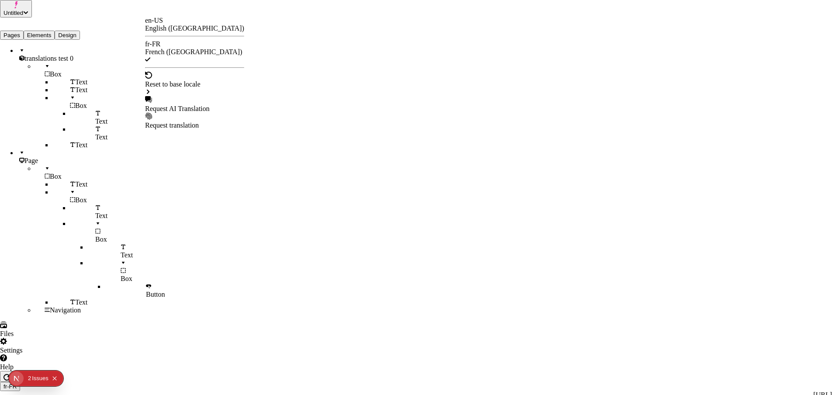
checkbox input "true"
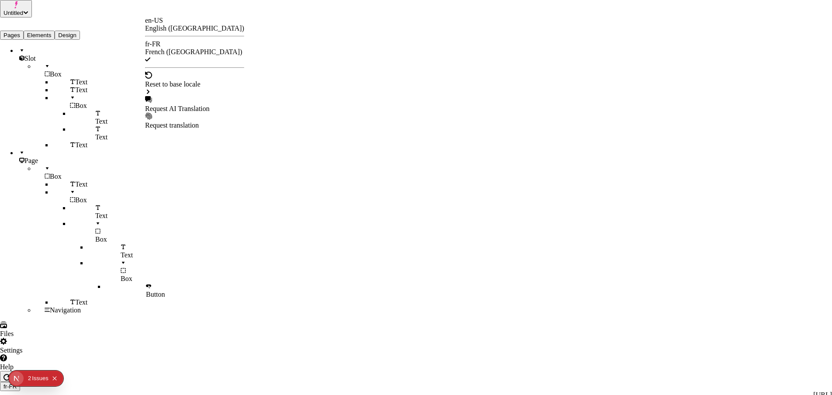
checkbox input "false"
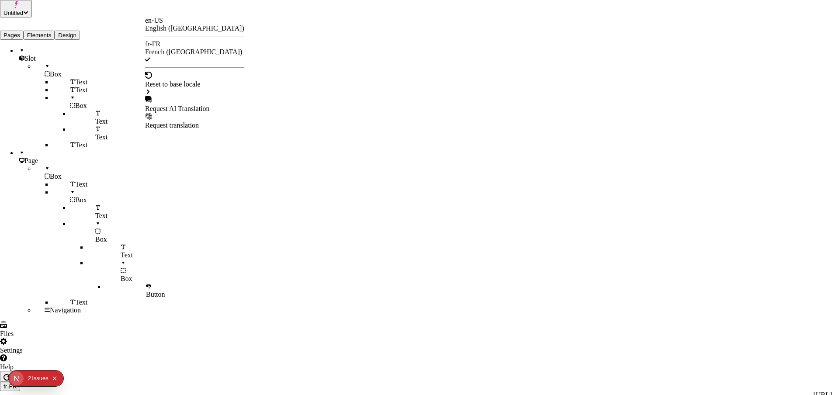
checkbox input "false"
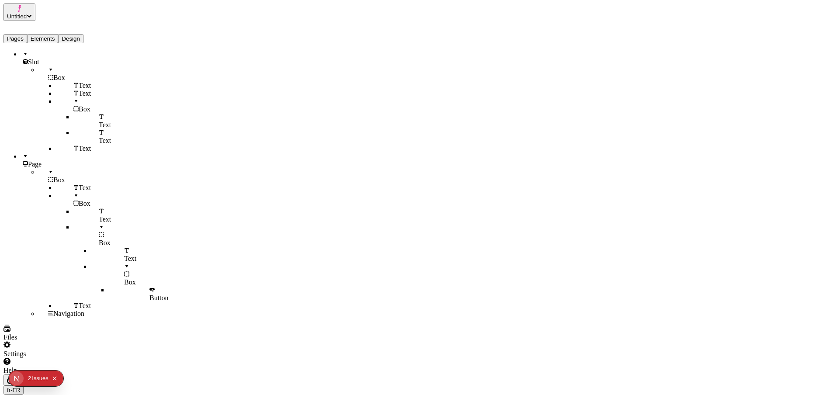
click at [42, 52] on div "Slot" at bounding box center [64, 58] width 87 height 16
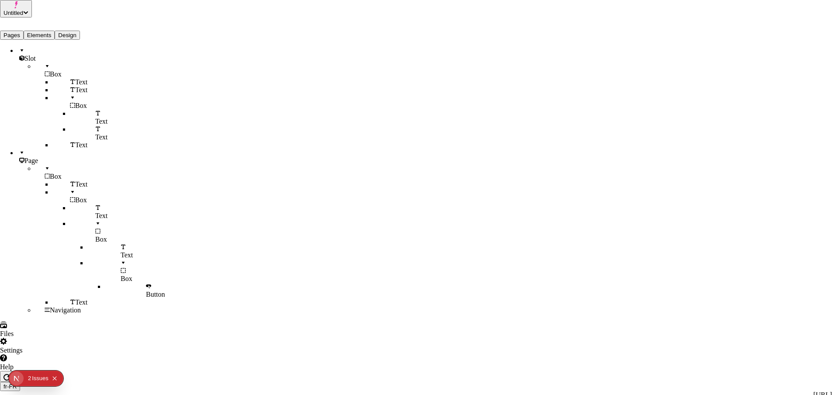
drag, startPoint x: 483, startPoint y: 63, endPoint x: 494, endPoint y: 63, distance: 10.9
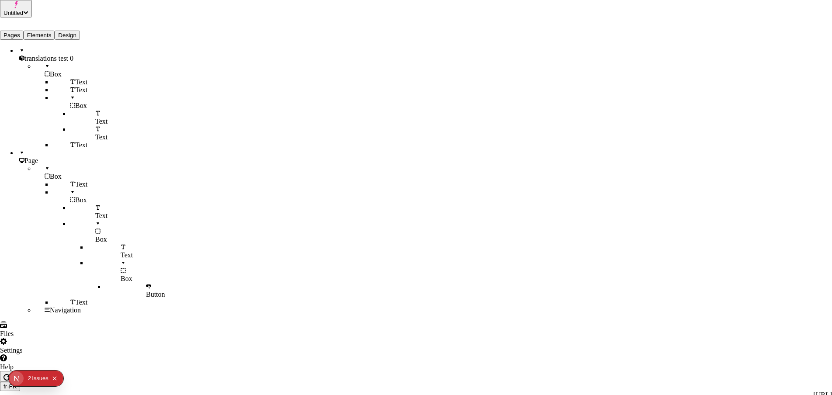
drag, startPoint x: 560, startPoint y: 59, endPoint x: 560, endPoint y: 73, distance: 14.0
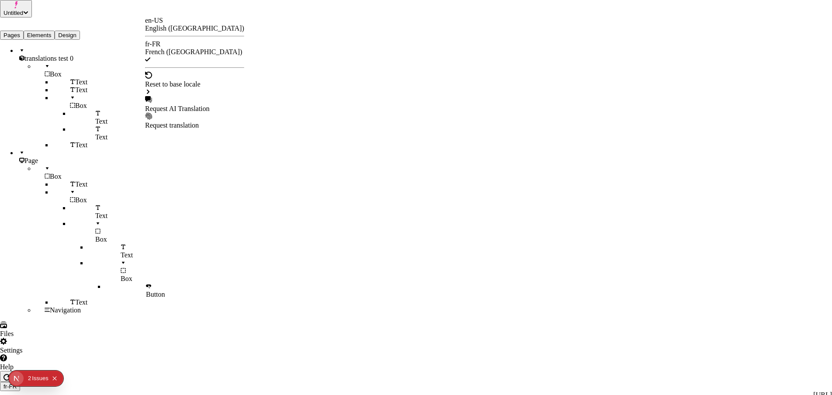
click at [184, 96] on div "Request AI Translation" at bounding box center [194, 104] width 99 height 17
checkbox input "true"
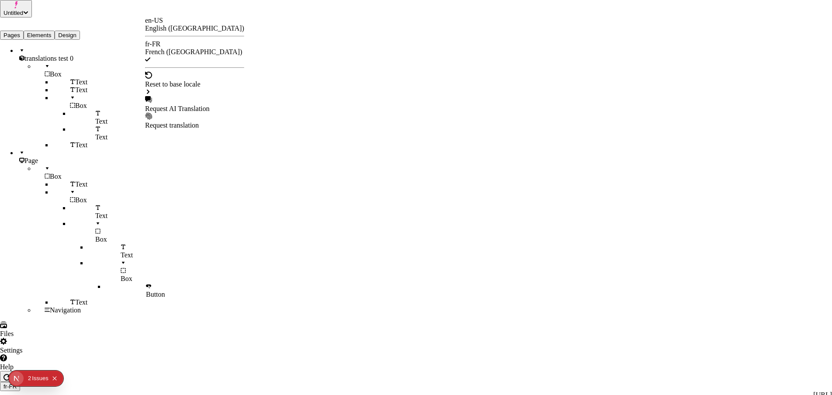
checkbox input "true"
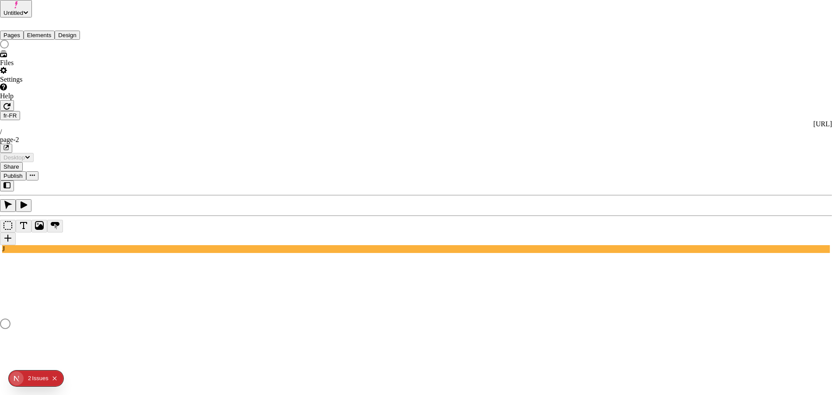
drag, startPoint x: 557, startPoint y: 69, endPoint x: 557, endPoint y: 64, distance: 4.8
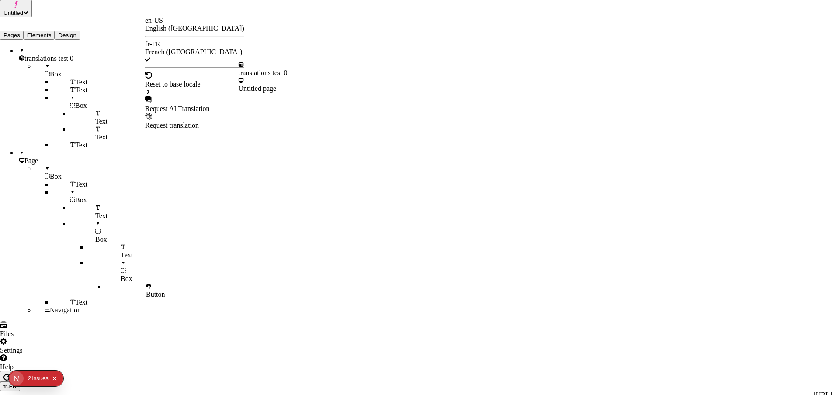
click at [179, 105] on div "Request AI Translation" at bounding box center [194, 109] width 99 height 8
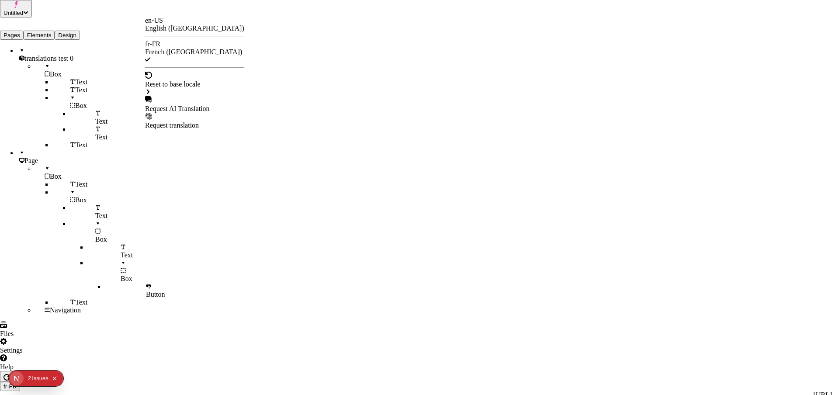
click at [204, 105] on div "Request AI Translation" at bounding box center [194, 109] width 99 height 8
click at [189, 96] on div "Request AI Translation" at bounding box center [194, 104] width 99 height 17
